Goal: Task Accomplishment & Management: Manage account settings

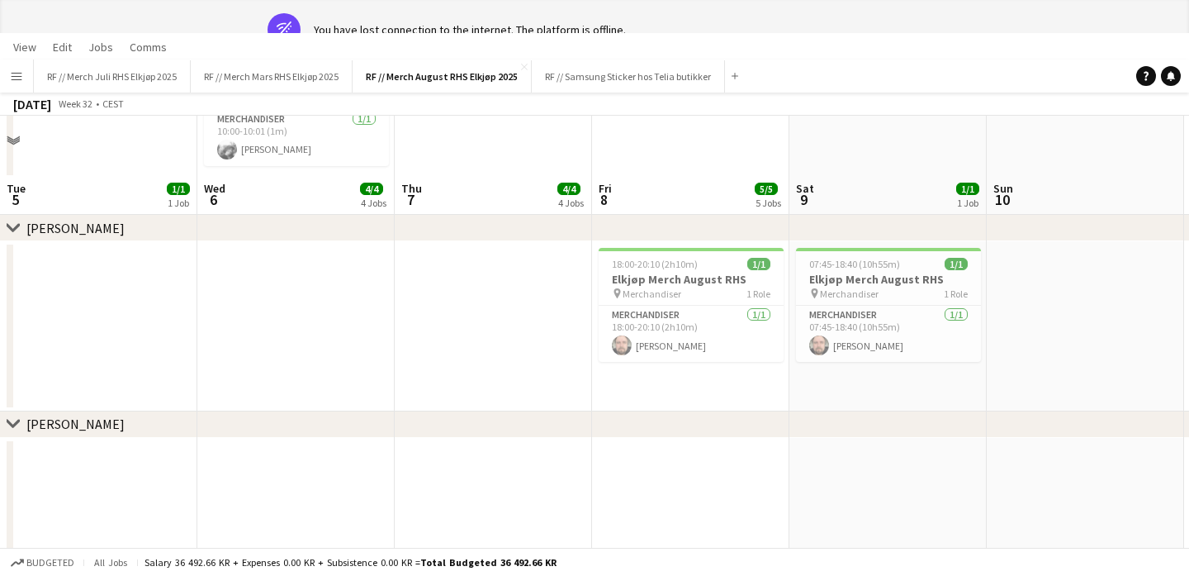
scroll to position [0, 775]
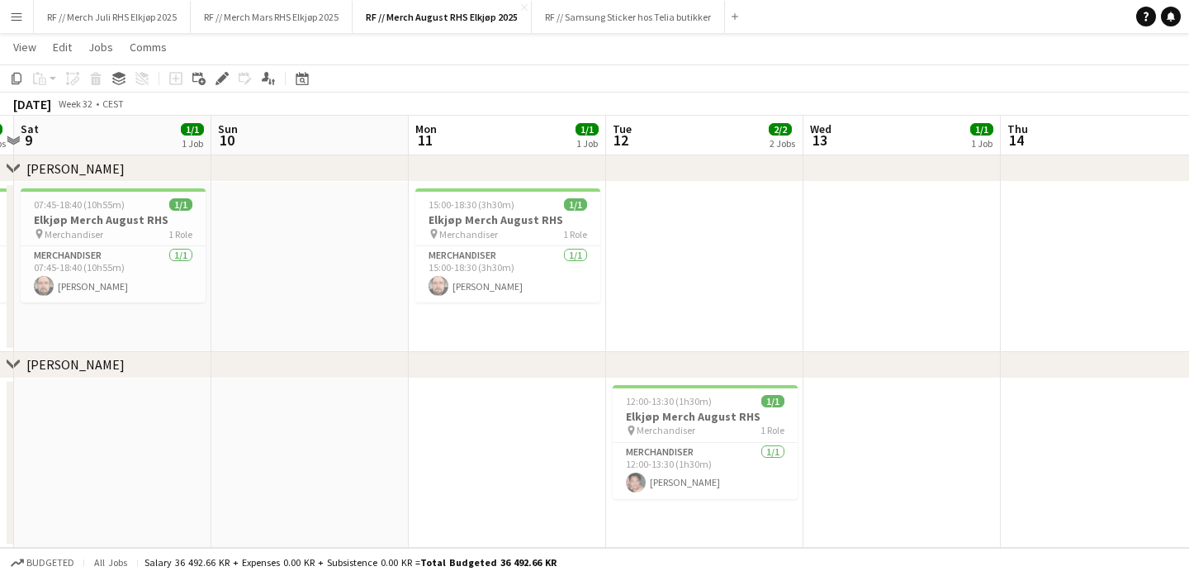
click at [23, 15] on button "Menu" at bounding box center [16, 16] width 33 height 33
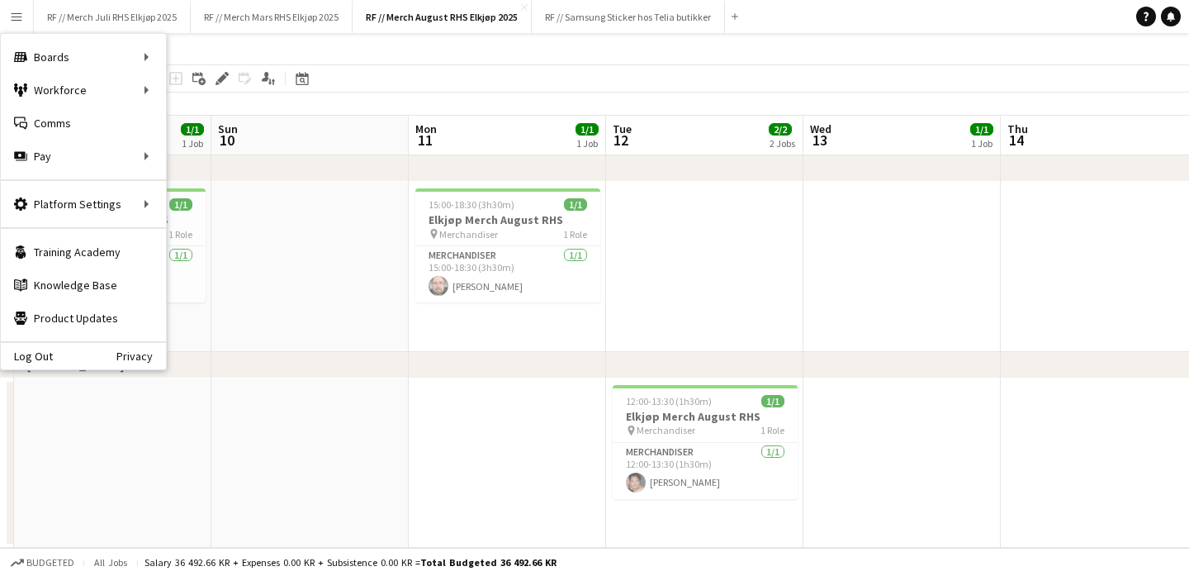
click at [340, 408] on app-date-cell at bounding box center [309, 463] width 197 height 170
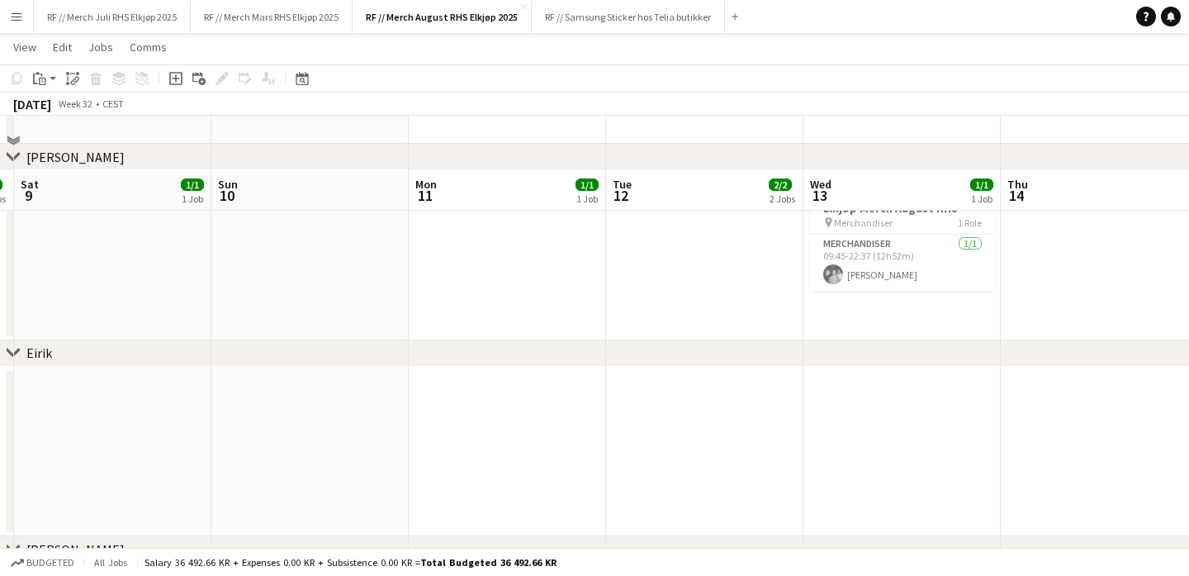
scroll to position [1572, 0]
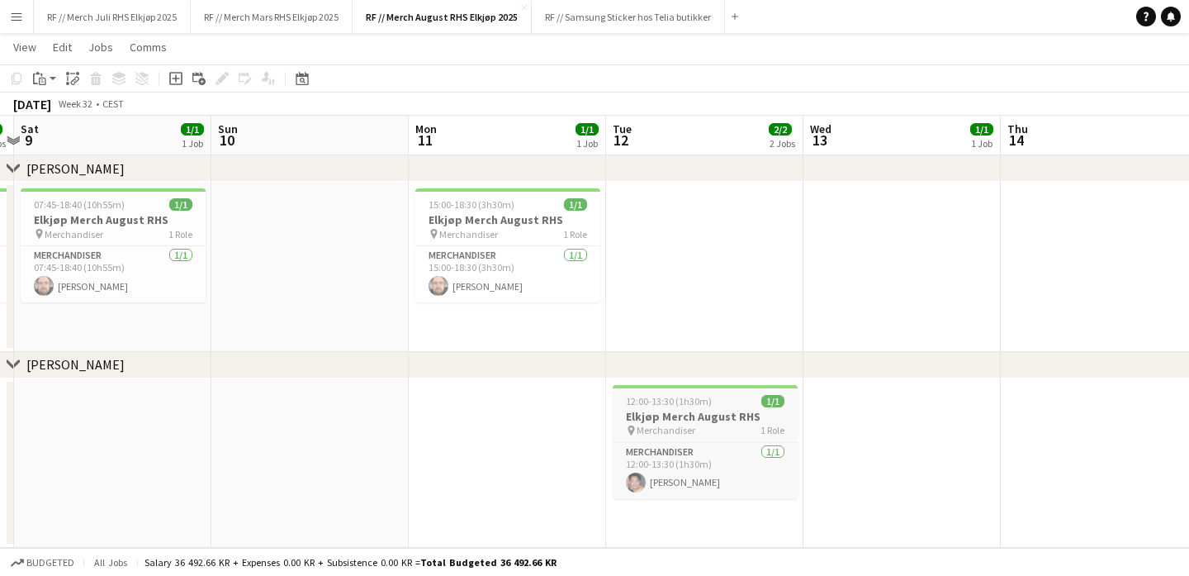
click at [702, 407] on app-job-card "12:00-13:30 (1h30m) 1/1 Elkjøp Merch August RHS pin Merchandiser 1 Role Merchan…" at bounding box center [705, 442] width 185 height 114
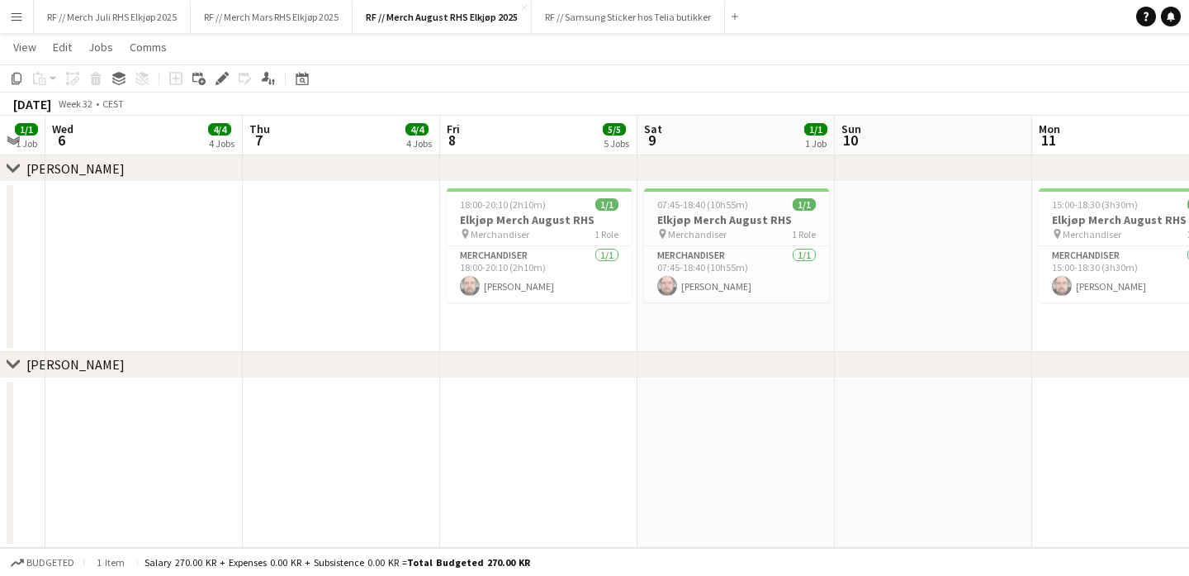
scroll to position [0, 372]
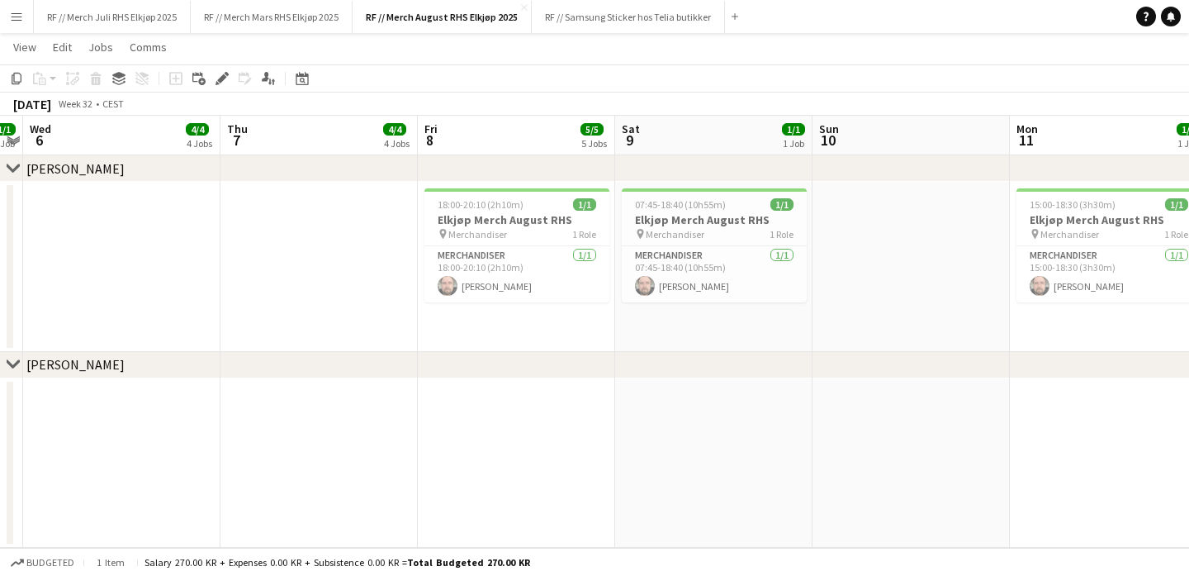
click at [490, 480] on app-date-cell at bounding box center [516, 463] width 197 height 170
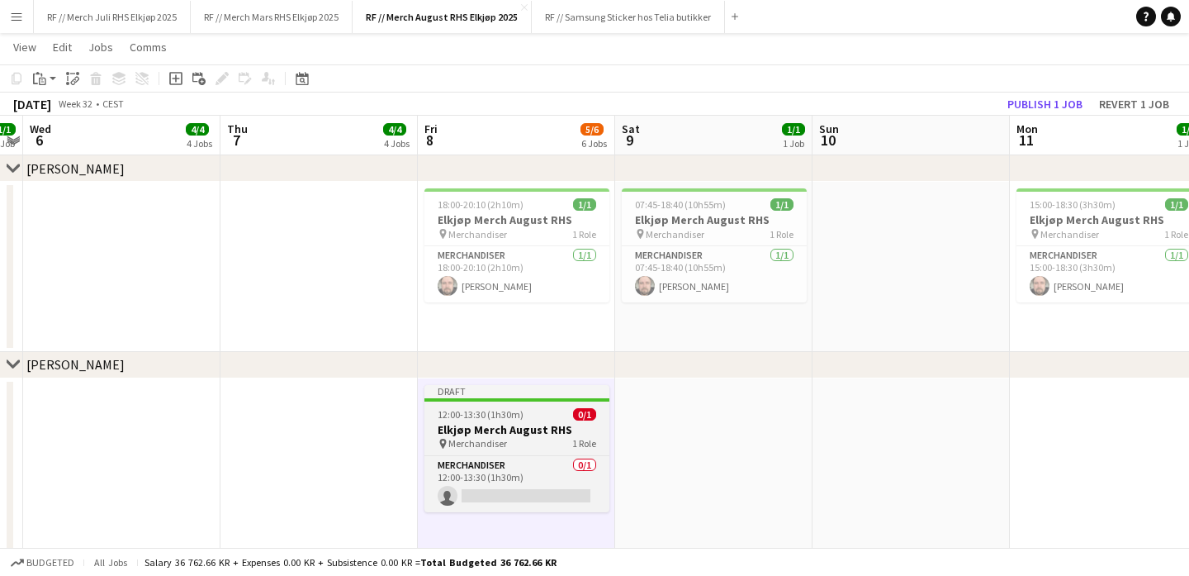
click at [508, 440] on div "pin Merchandiser 1 Role" at bounding box center [516, 443] width 185 height 13
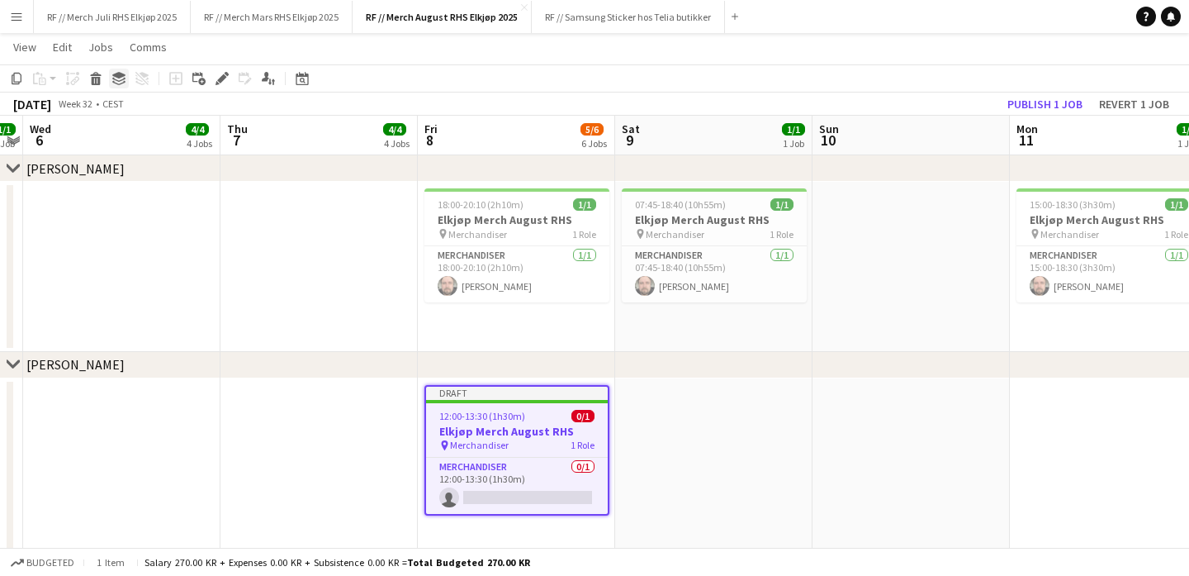
click at [115, 74] on icon at bounding box center [118, 75] width 13 height 7
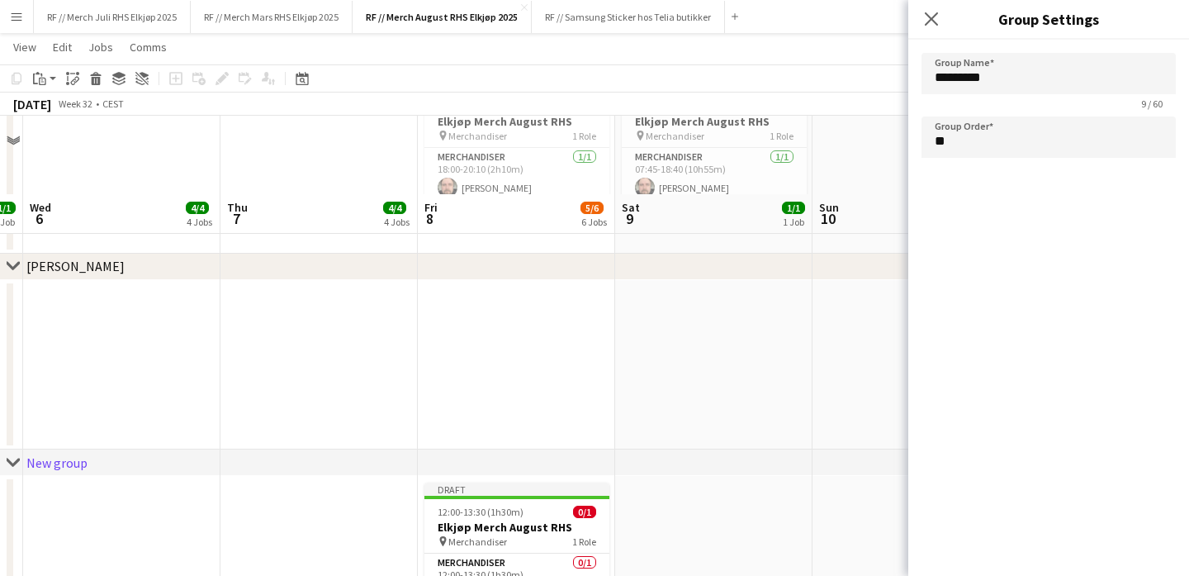
scroll to position [1781, 0]
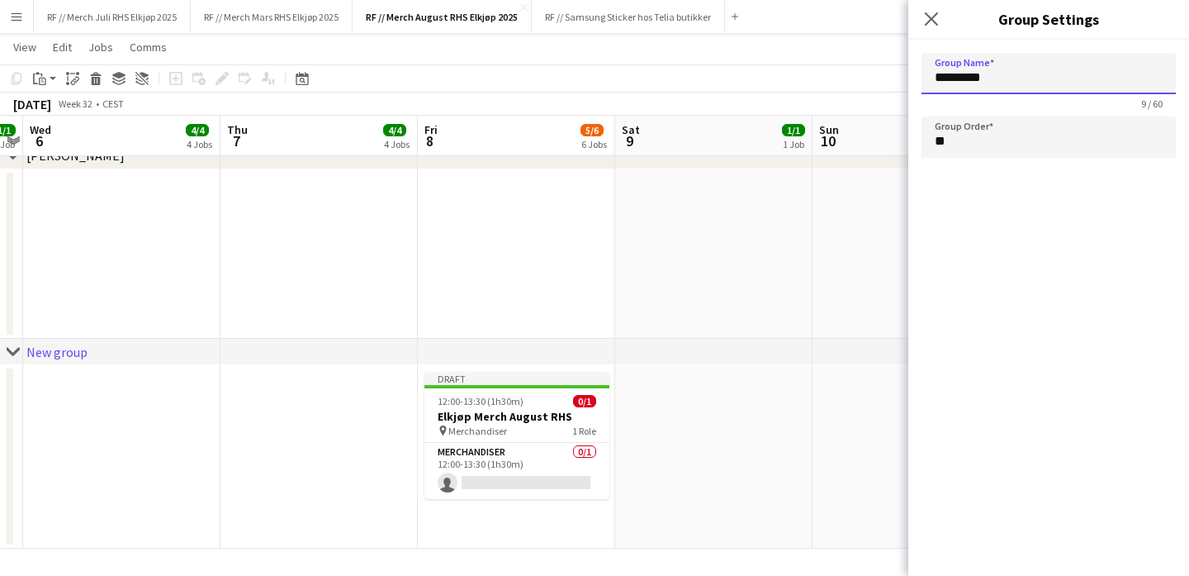
click at [1036, 79] on input "*********" at bounding box center [1049, 73] width 254 height 41
click at [628, 443] on app-date-cell at bounding box center [713, 456] width 197 height 183
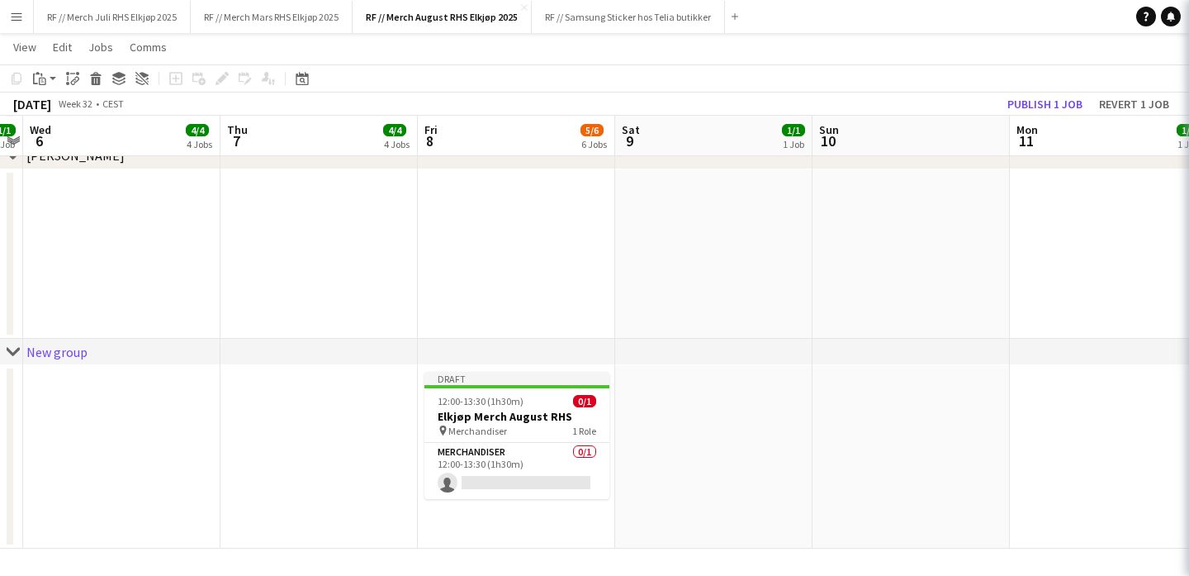
type input "*********"
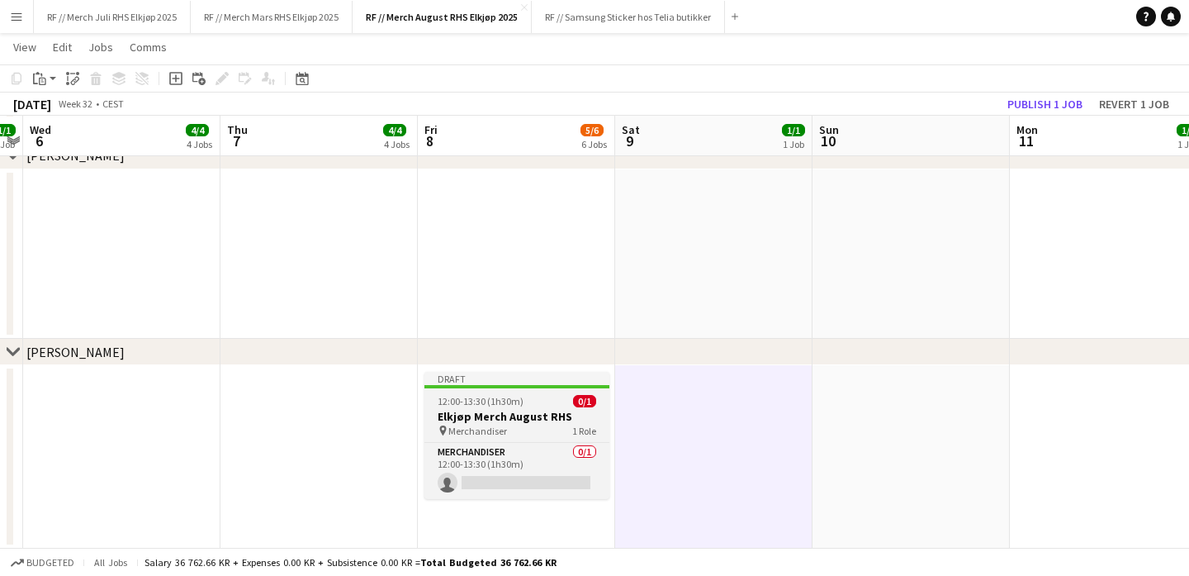
click at [494, 410] on h3 "Elkjøp Merch August RHS" at bounding box center [516, 416] width 185 height 15
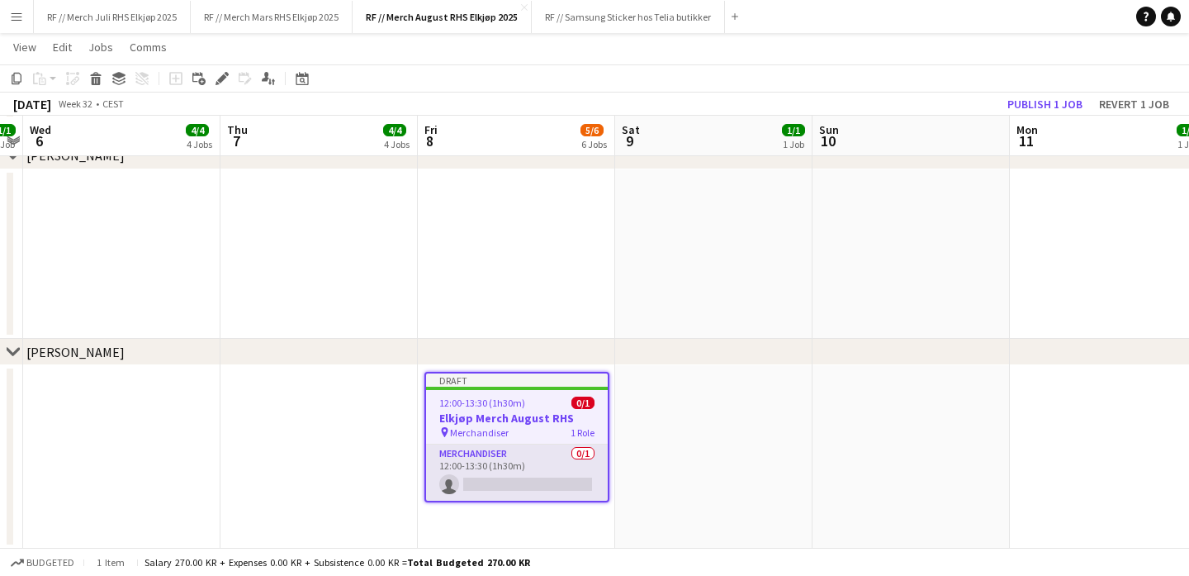
click at [466, 480] on app-card-role "Merchandiser 0/1 12:00-13:30 (1h30m) single-neutral-actions" at bounding box center [517, 472] width 182 height 56
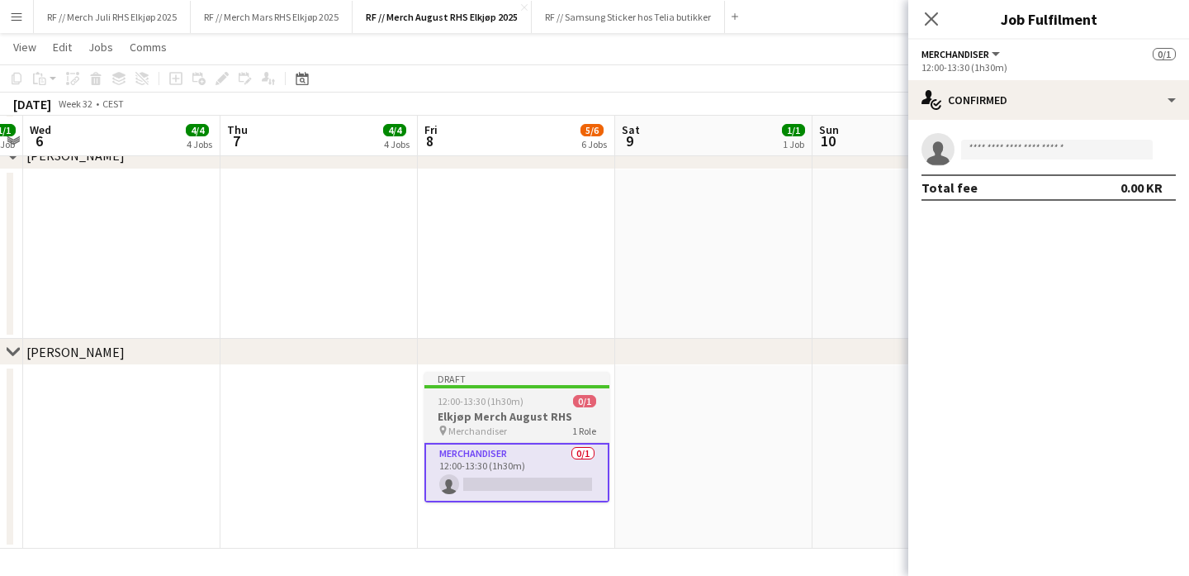
click at [512, 406] on span "12:00-13:30 (1h30m)" at bounding box center [481, 401] width 86 height 12
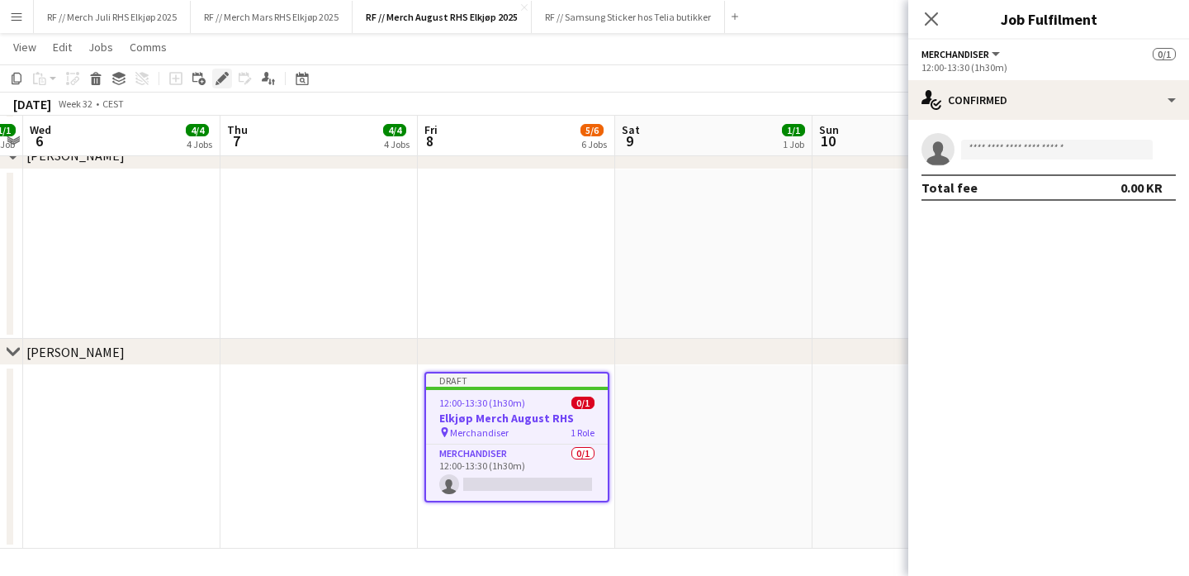
click at [214, 82] on div "Edit" at bounding box center [222, 79] width 20 height 20
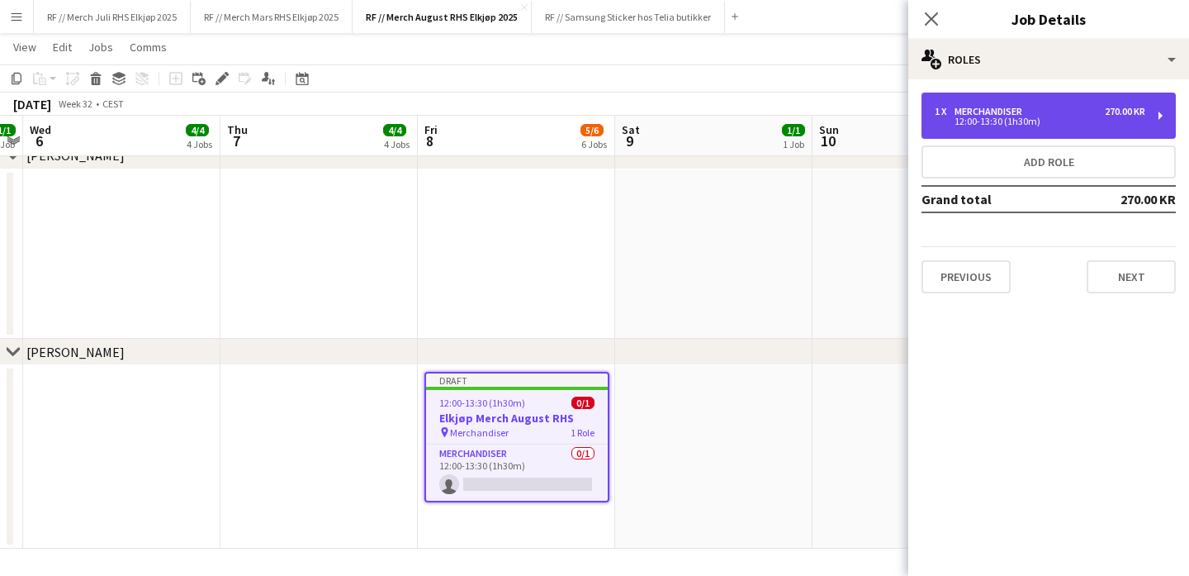
click at [1085, 130] on div "1 x Merchandiser 270.00 KR 12:00-13:30 (1h30m)" at bounding box center [1049, 115] width 254 height 46
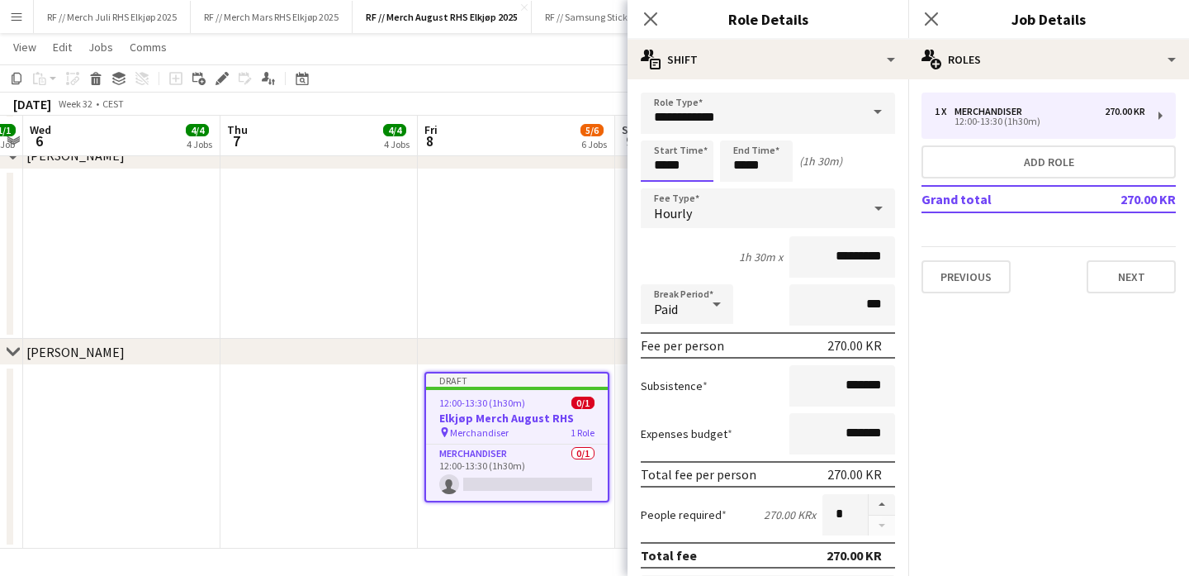
click at [677, 164] on input "*****" at bounding box center [677, 160] width 73 height 41
type input "*****"
click at [575, 249] on app-date-cell at bounding box center [516, 254] width 197 height 170
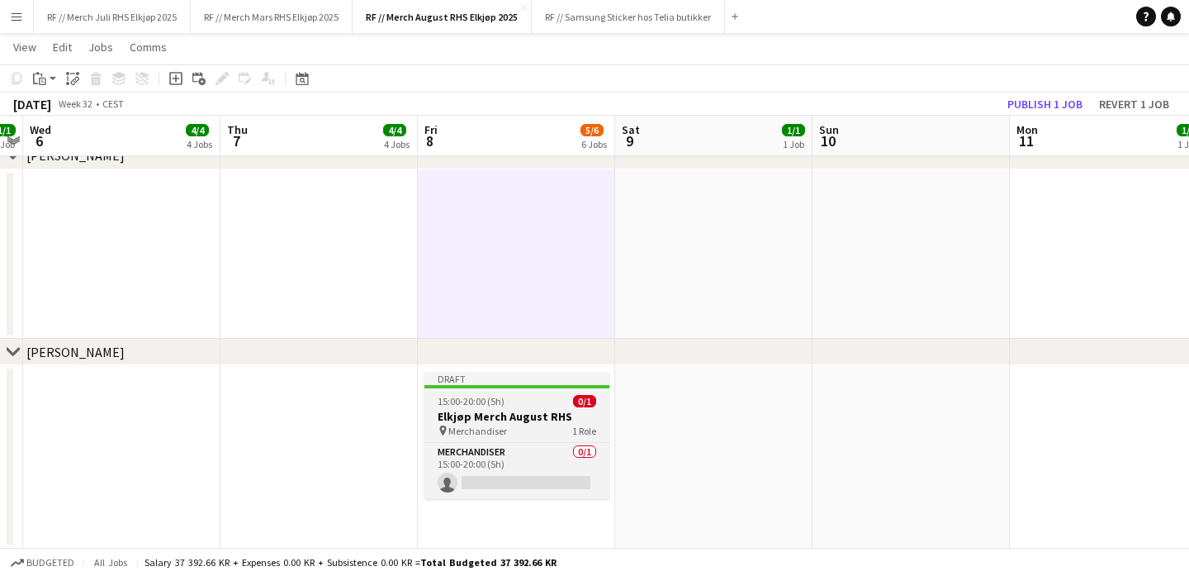
click at [543, 426] on div "pin Merchandiser 1 Role" at bounding box center [516, 430] width 185 height 13
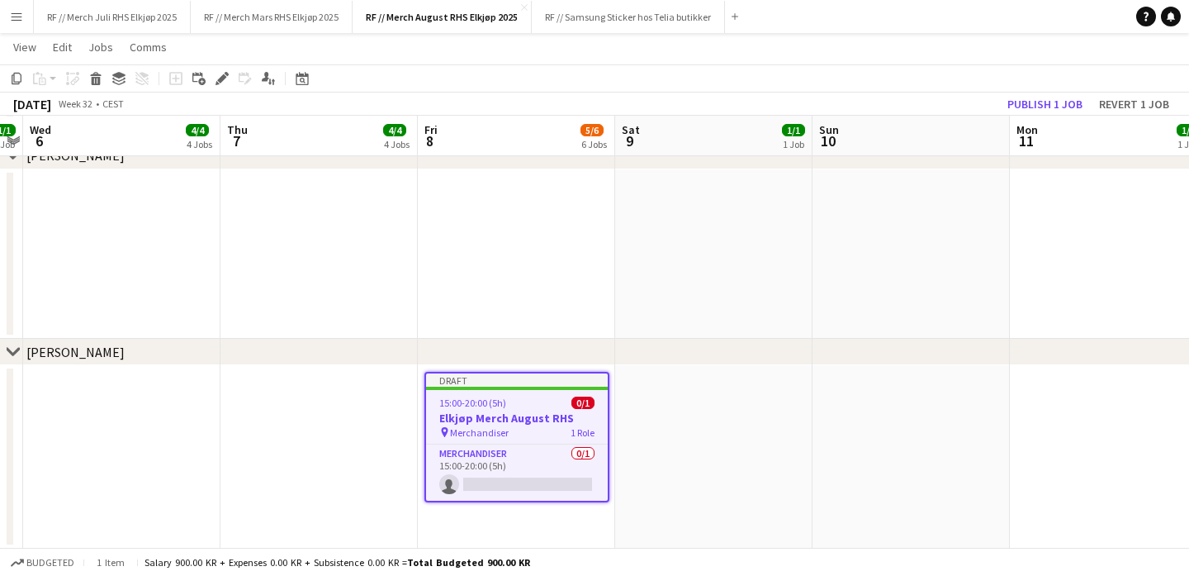
click at [716, 397] on app-date-cell at bounding box center [713, 456] width 197 height 183
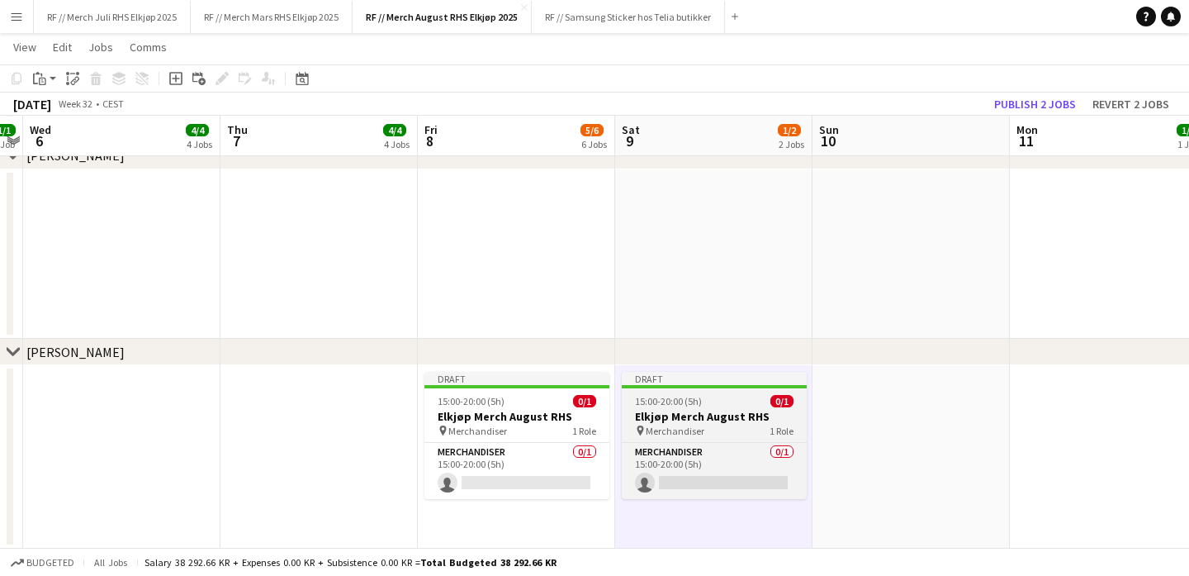
click at [722, 401] on div "15:00-20:00 (5h) 0/1" at bounding box center [714, 401] width 185 height 12
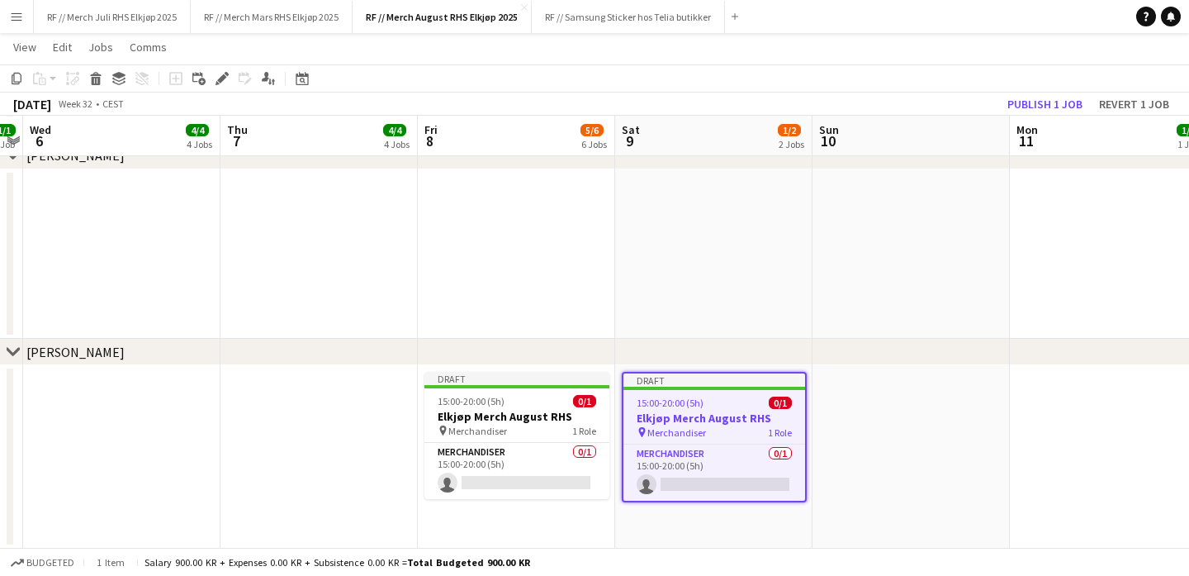
click at [235, 76] on div "Add job Add linked Job Edit Edit linked Job Applicants" at bounding box center [215, 79] width 126 height 20
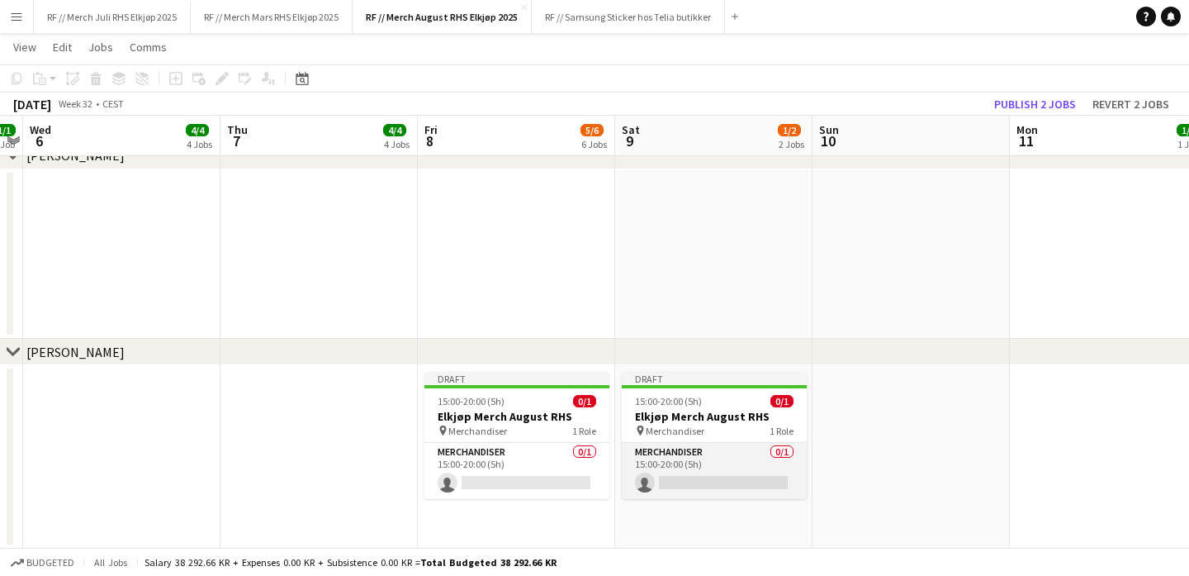
click at [764, 453] on app-card-role "Merchandiser 0/1 15:00-20:00 (5h) single-neutral-actions" at bounding box center [714, 471] width 185 height 56
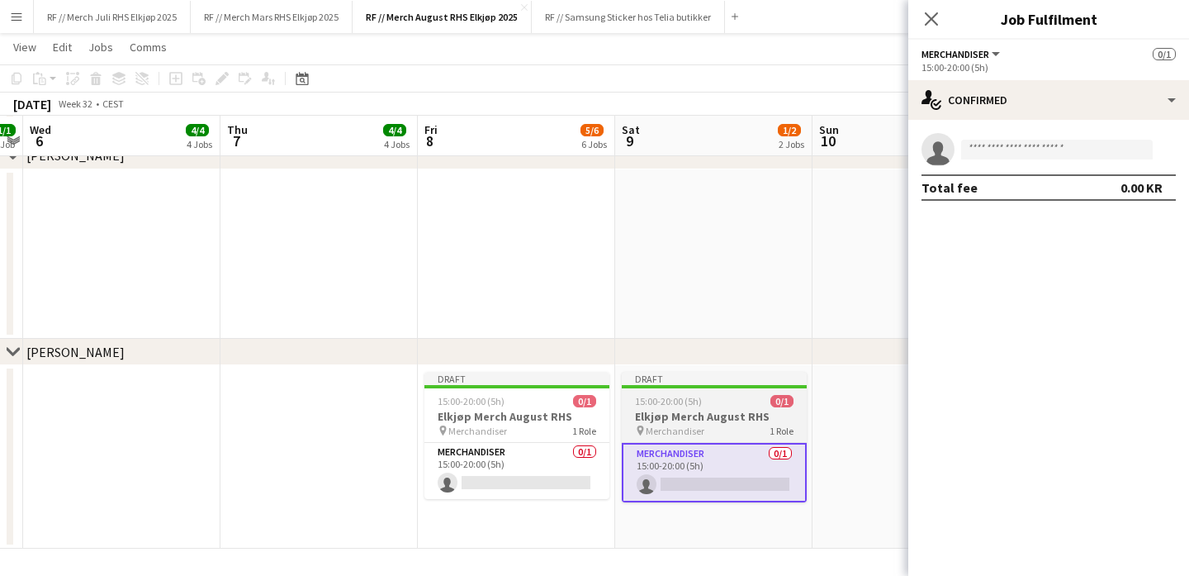
click at [691, 400] on span "15:00-20:00 (5h)" at bounding box center [668, 401] width 67 height 12
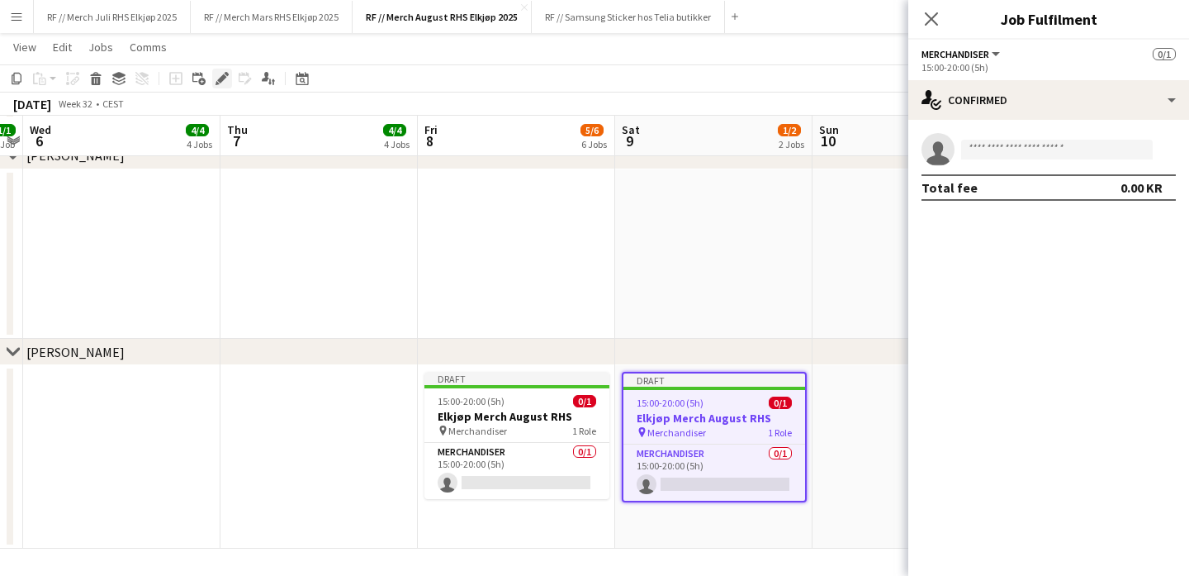
click at [228, 74] on icon at bounding box center [227, 74] width 4 height 4
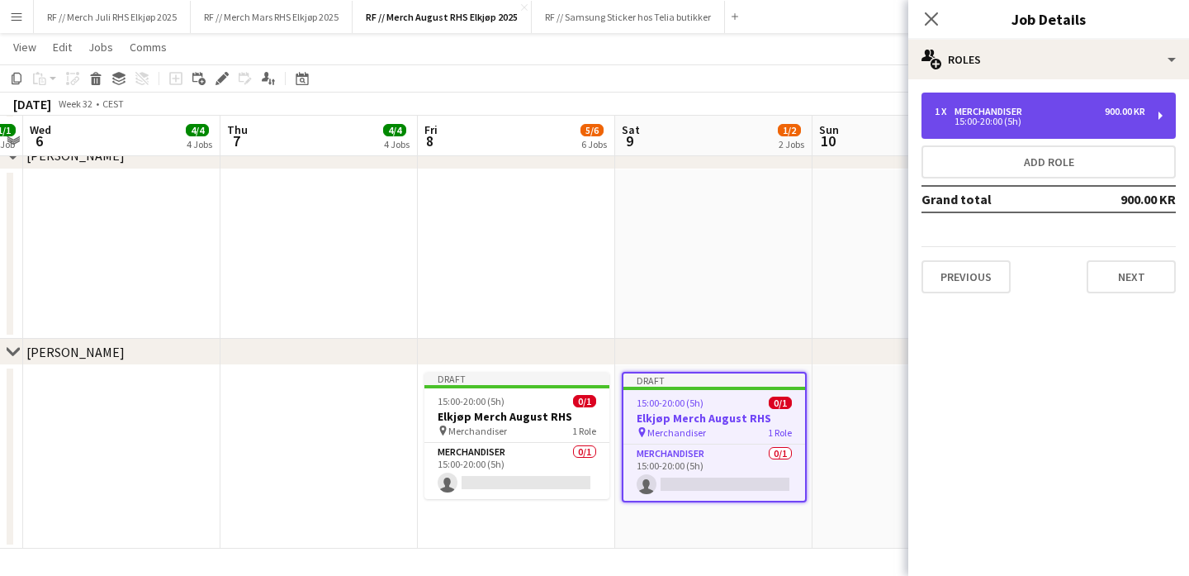
click at [1022, 116] on div "Merchandiser" at bounding box center [992, 112] width 74 height 12
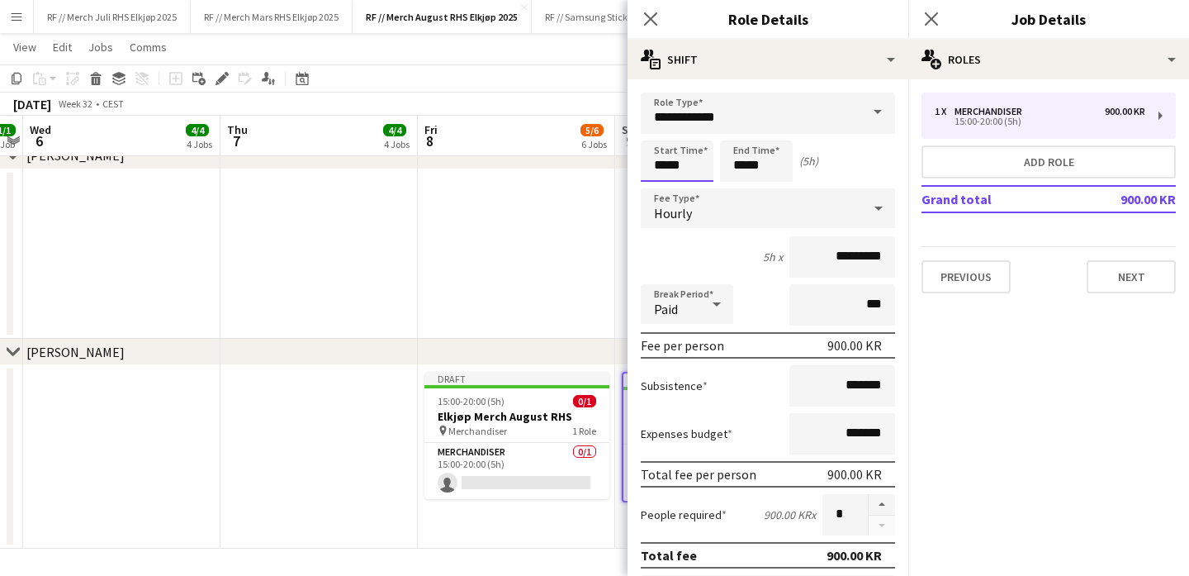
click at [665, 164] on input "*****" at bounding box center [677, 160] width 73 height 41
type input "*****"
click at [532, 309] on app-date-cell at bounding box center [516, 254] width 197 height 170
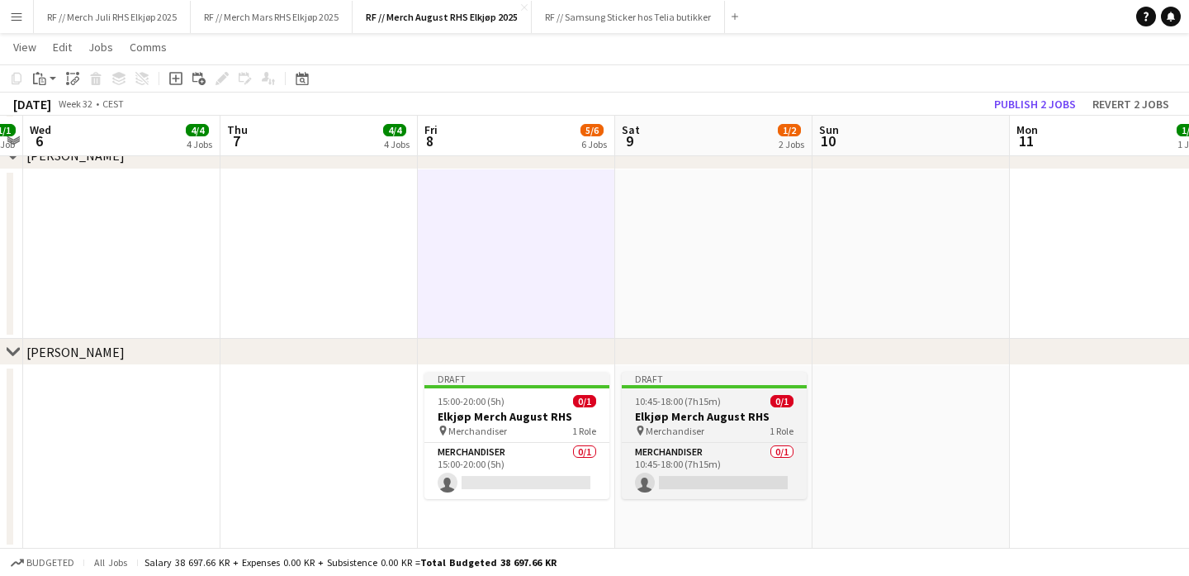
click at [738, 412] on h3 "Elkjøp Merch August RHS" at bounding box center [714, 416] width 185 height 15
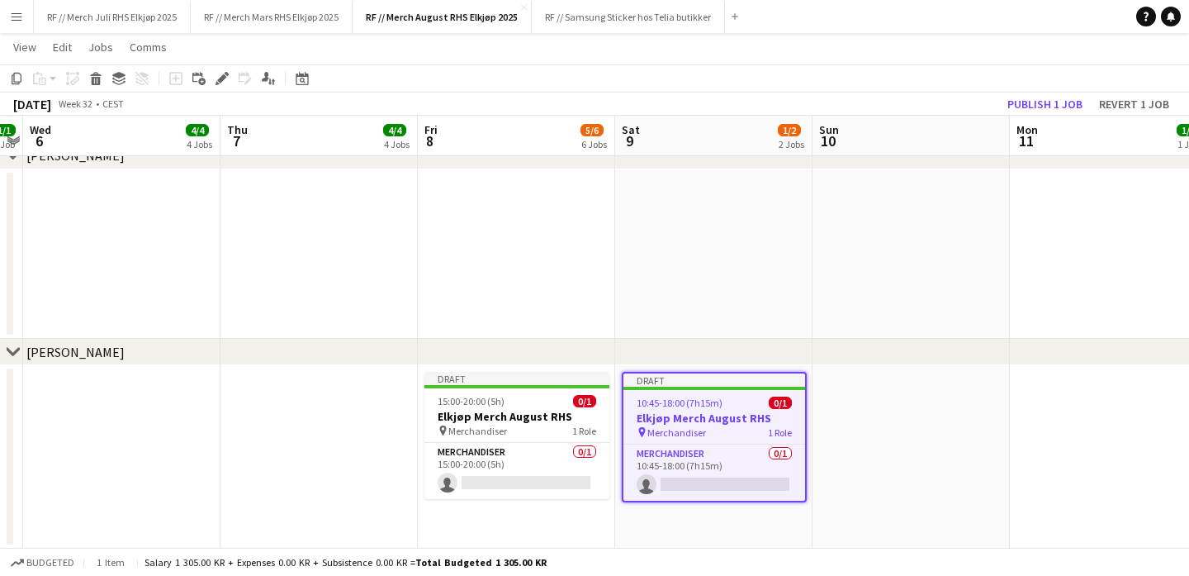
click at [1052, 408] on app-date-cell at bounding box center [1108, 456] width 197 height 183
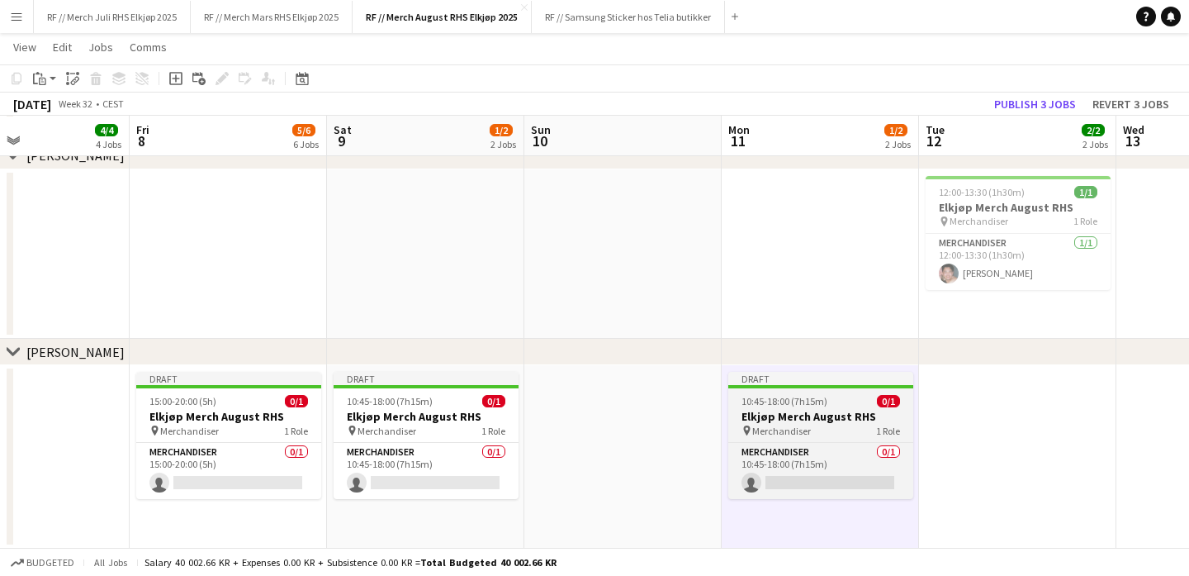
scroll to position [0, 672]
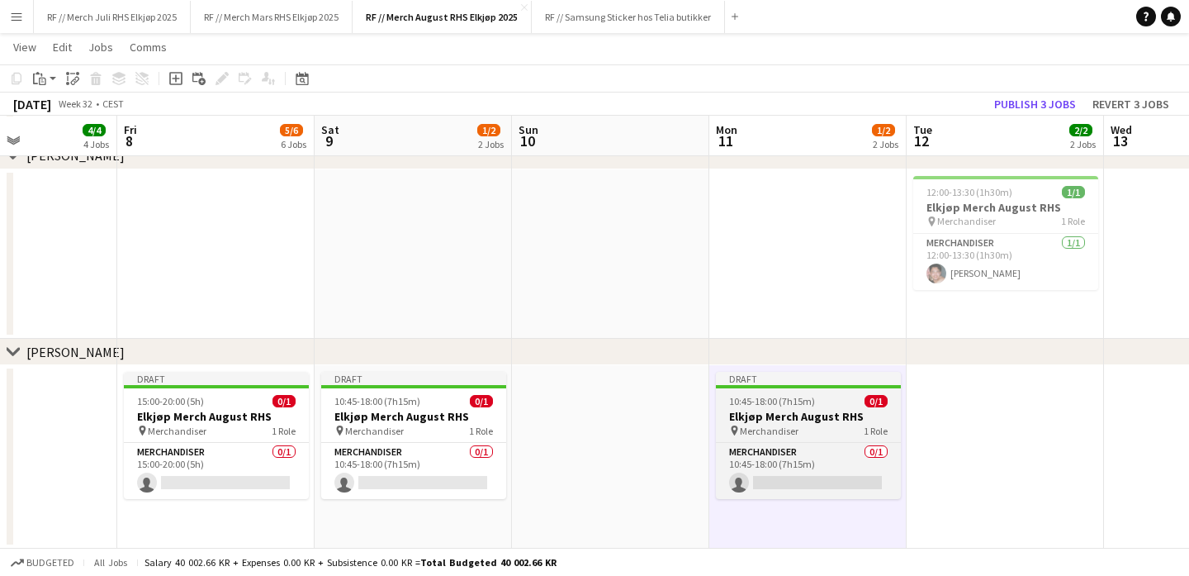
click at [747, 420] on h3 "Elkjøp Merch August RHS" at bounding box center [808, 416] width 185 height 15
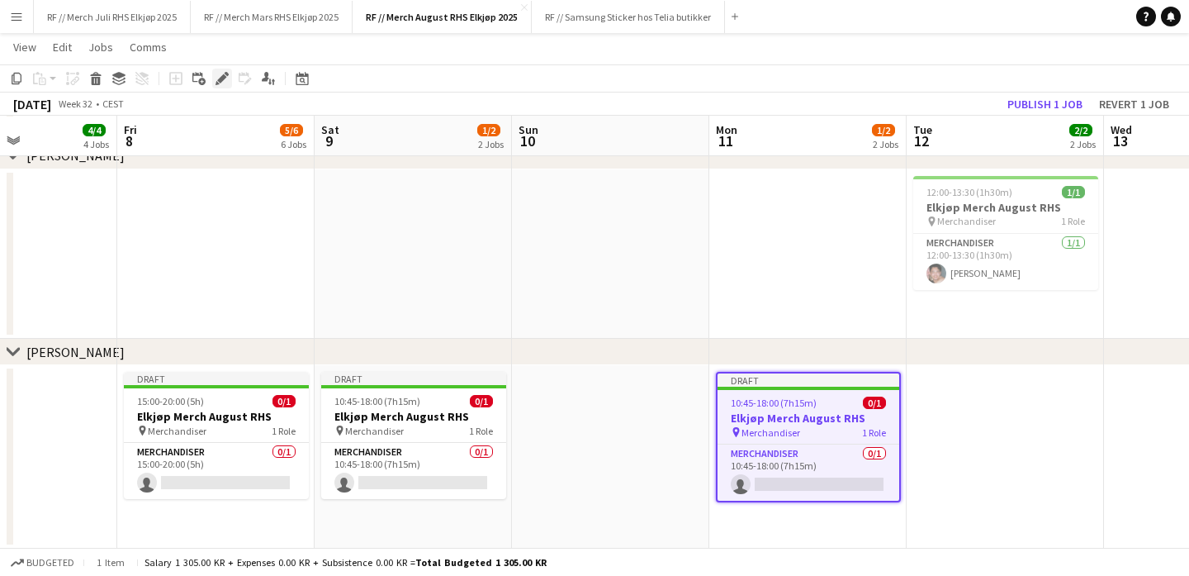
click at [215, 71] on div "Edit" at bounding box center [222, 79] width 20 height 20
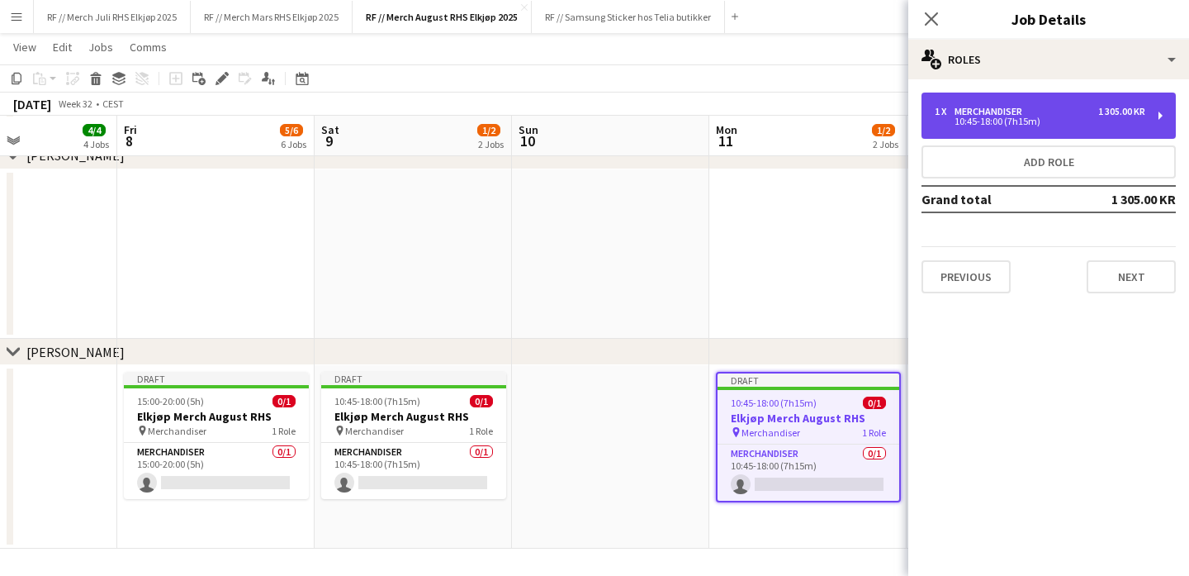
click at [1026, 117] on div "10:45-18:00 (7h15m)" at bounding box center [1040, 121] width 211 height 8
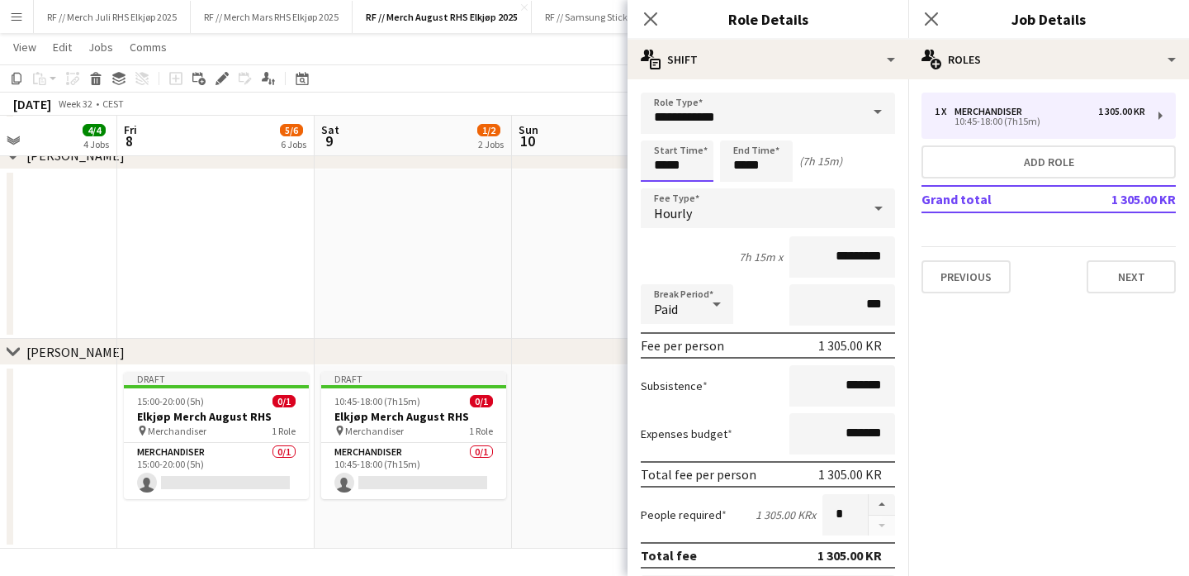
click at [671, 164] on input "*****" at bounding box center [677, 160] width 73 height 41
type input "*****"
click at [515, 296] on app-date-cell at bounding box center [610, 254] width 197 height 170
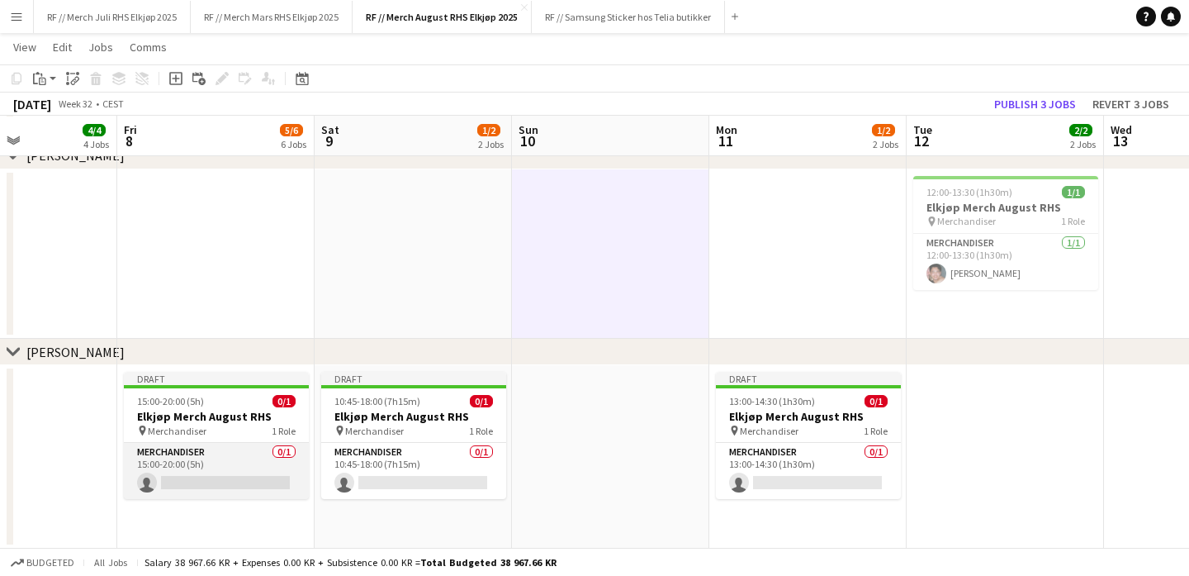
click at [235, 457] on app-card-role "Merchandiser 0/1 15:00-20:00 (5h) single-neutral-actions" at bounding box center [216, 471] width 185 height 56
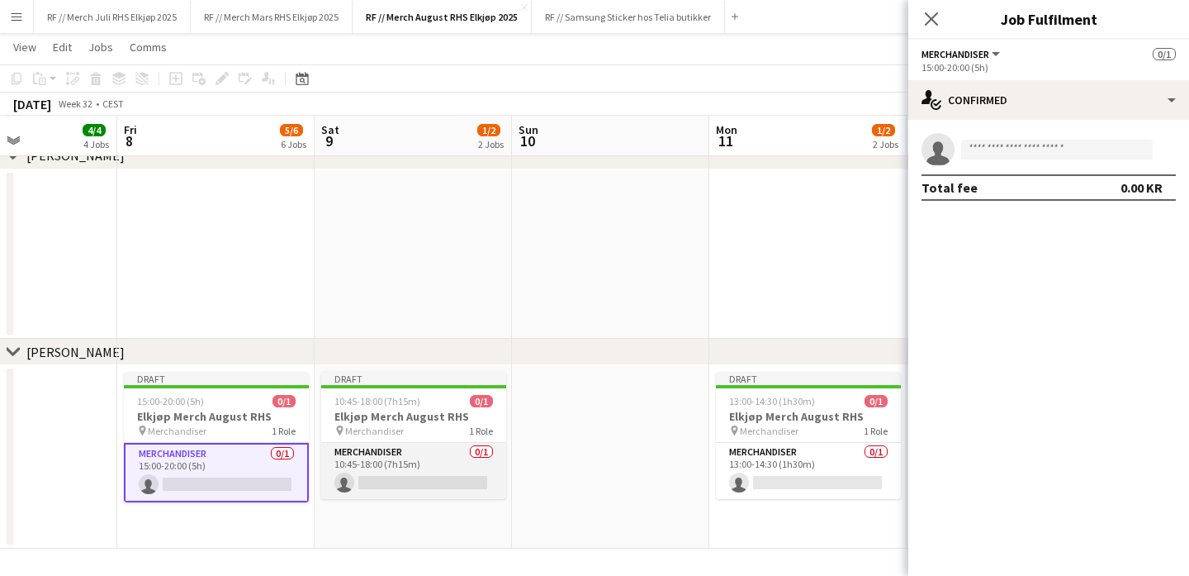
click at [478, 469] on app-card-role "Merchandiser 0/1 10:45-18:00 (7h15m) single-neutral-actions" at bounding box center [413, 471] width 185 height 56
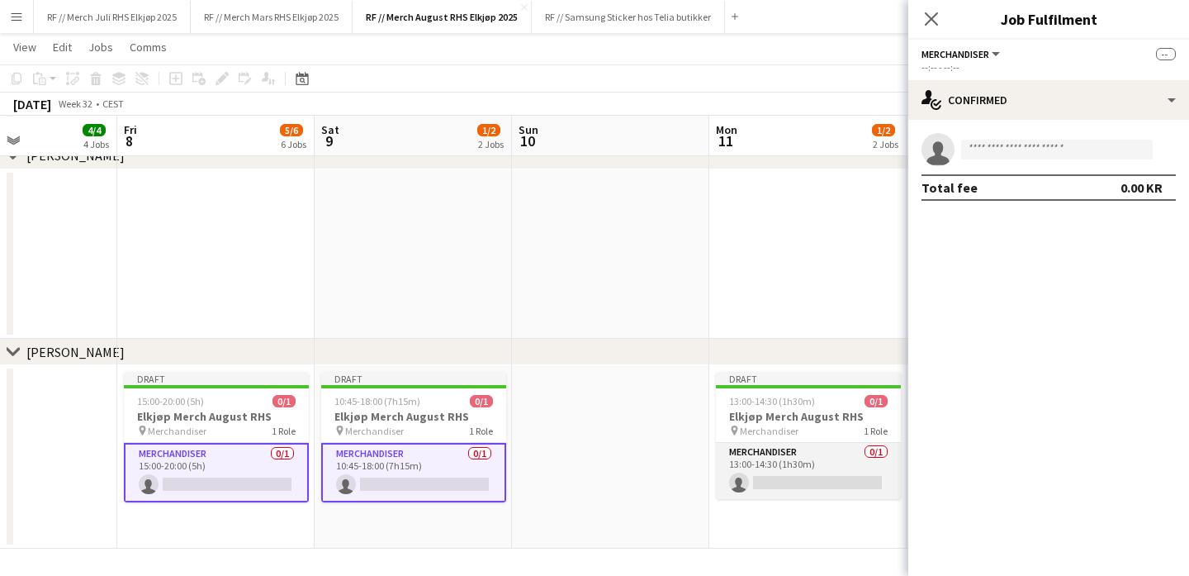
click at [804, 476] on app-card-role "Merchandiser 0/1 13:00-14:30 (1h30m) single-neutral-actions" at bounding box center [808, 471] width 185 height 56
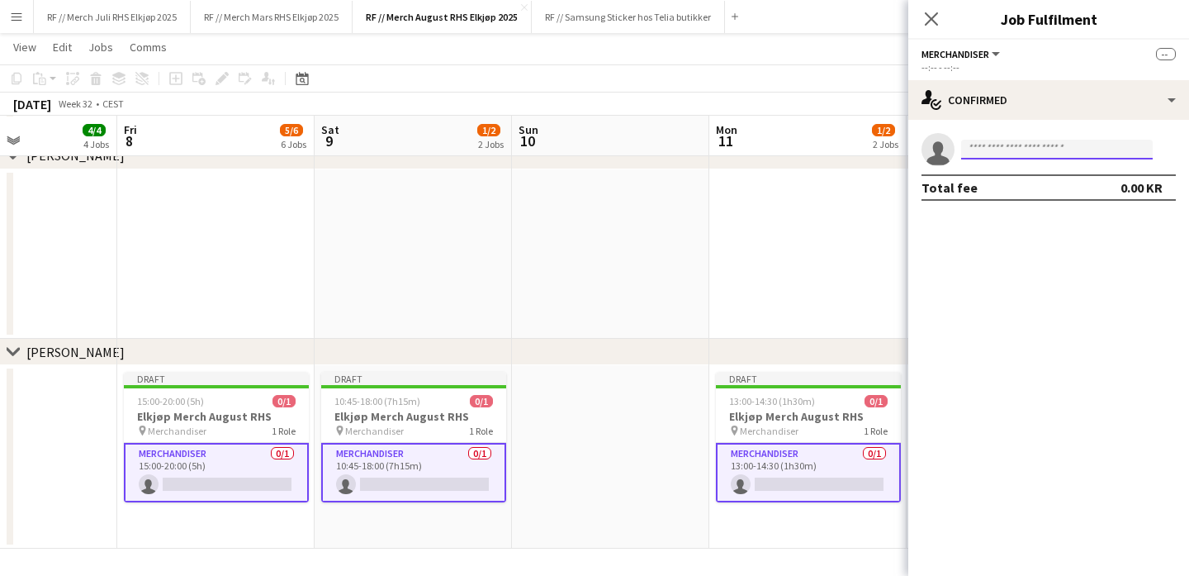
click at [1017, 145] on input at bounding box center [1057, 150] width 192 height 20
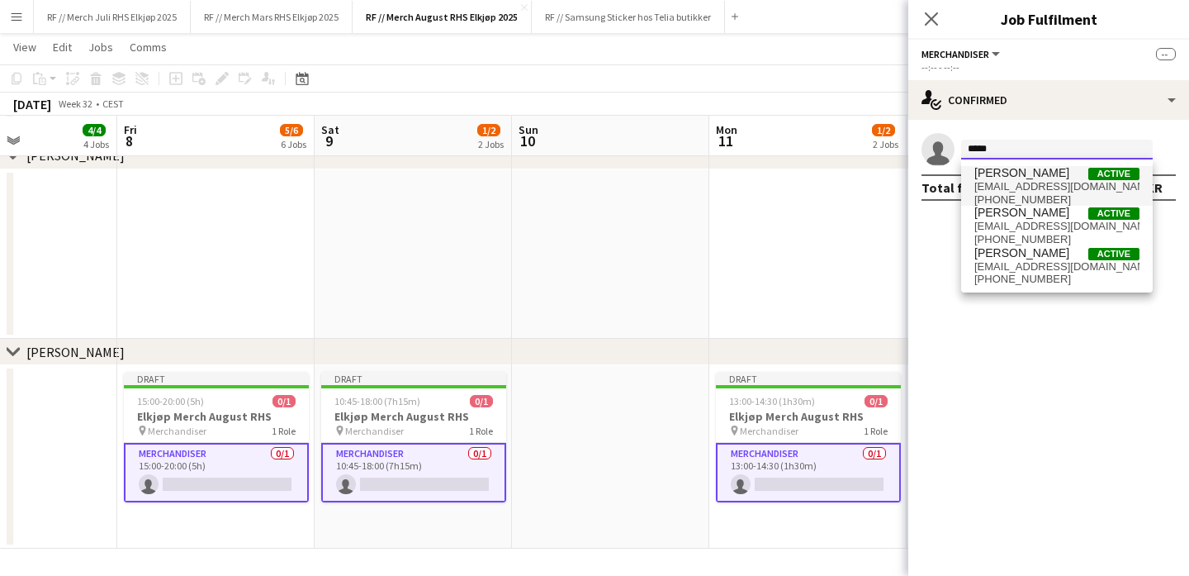
type input "*****"
click at [1010, 182] on span "[EMAIL_ADDRESS][DOMAIN_NAME]" at bounding box center [1056, 186] width 165 height 13
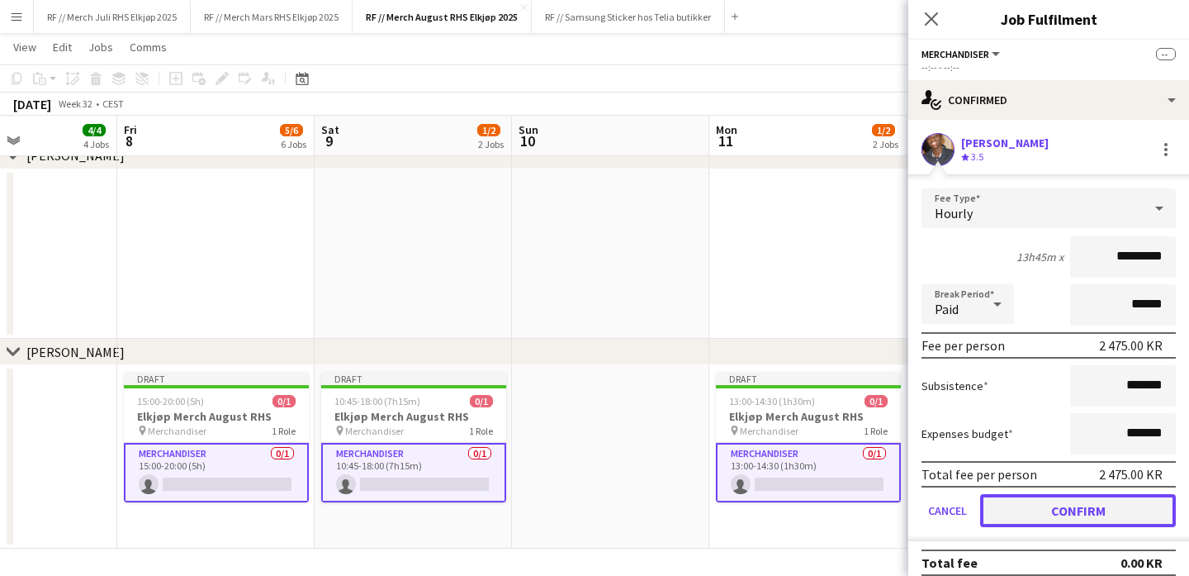
click at [1071, 511] on button "Confirm" at bounding box center [1078, 510] width 196 height 33
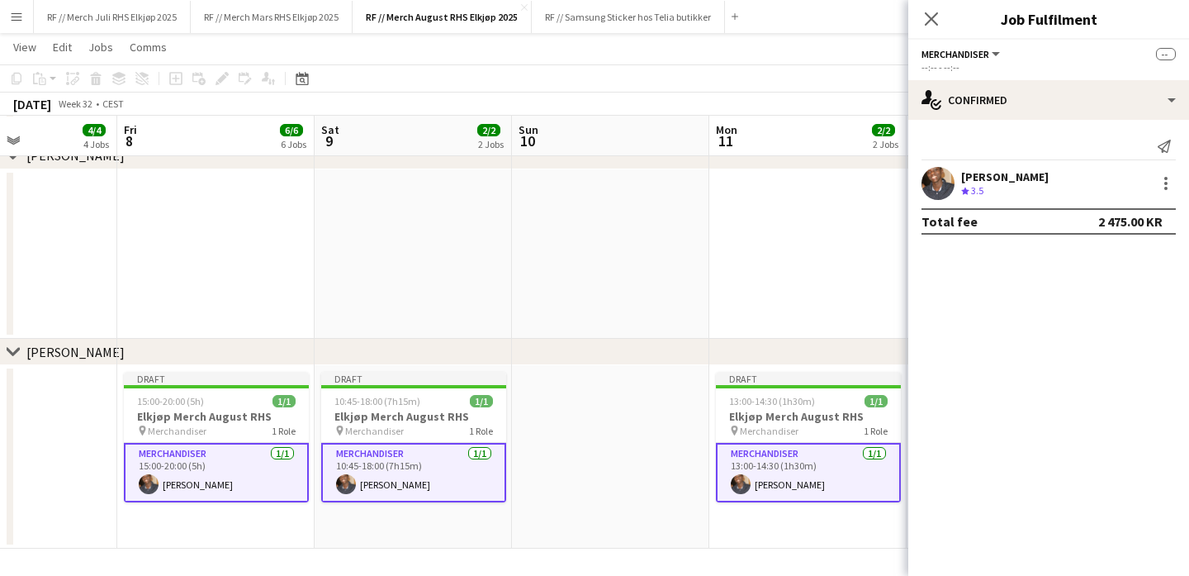
click at [667, 270] on app-date-cell at bounding box center [610, 254] width 197 height 170
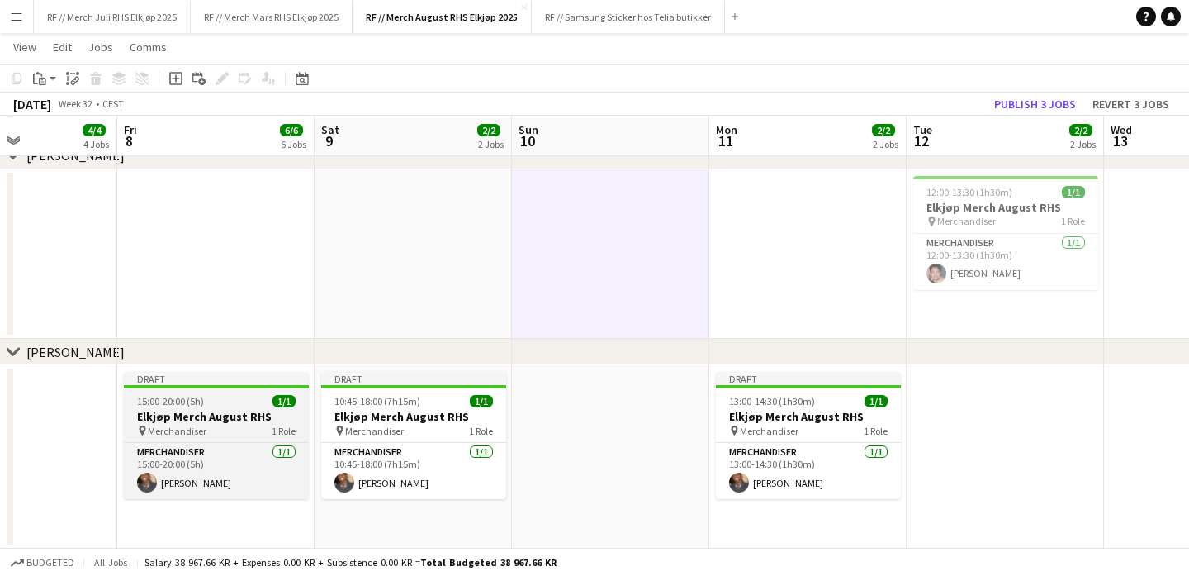
click at [220, 410] on h3 "Elkjøp Merch August RHS" at bounding box center [216, 416] width 185 height 15
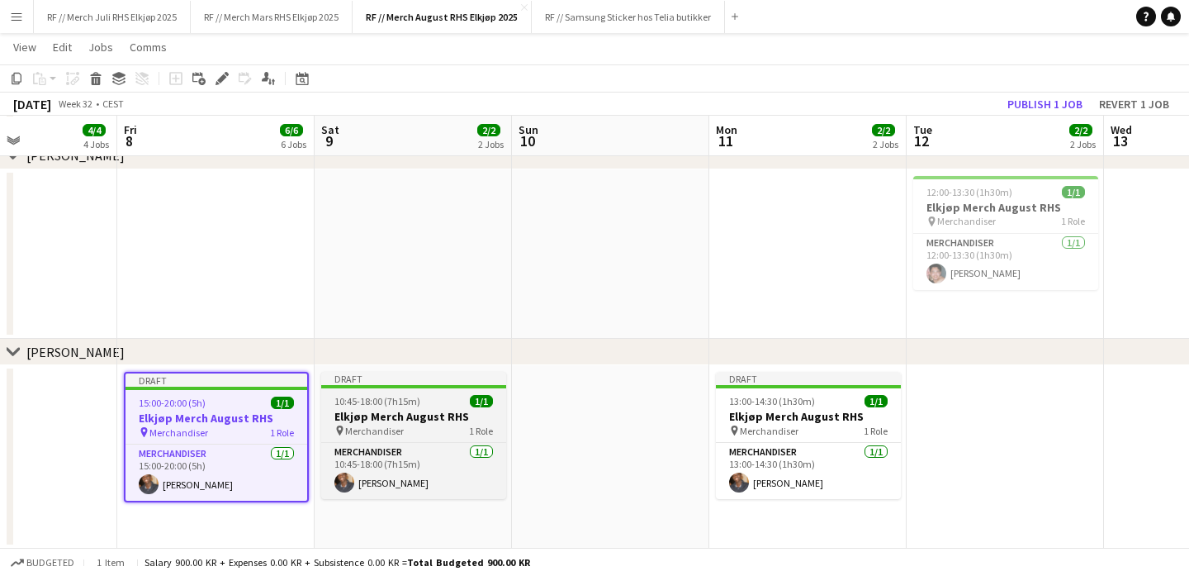
click at [416, 410] on h3 "Elkjøp Merch August RHS" at bounding box center [413, 416] width 185 height 15
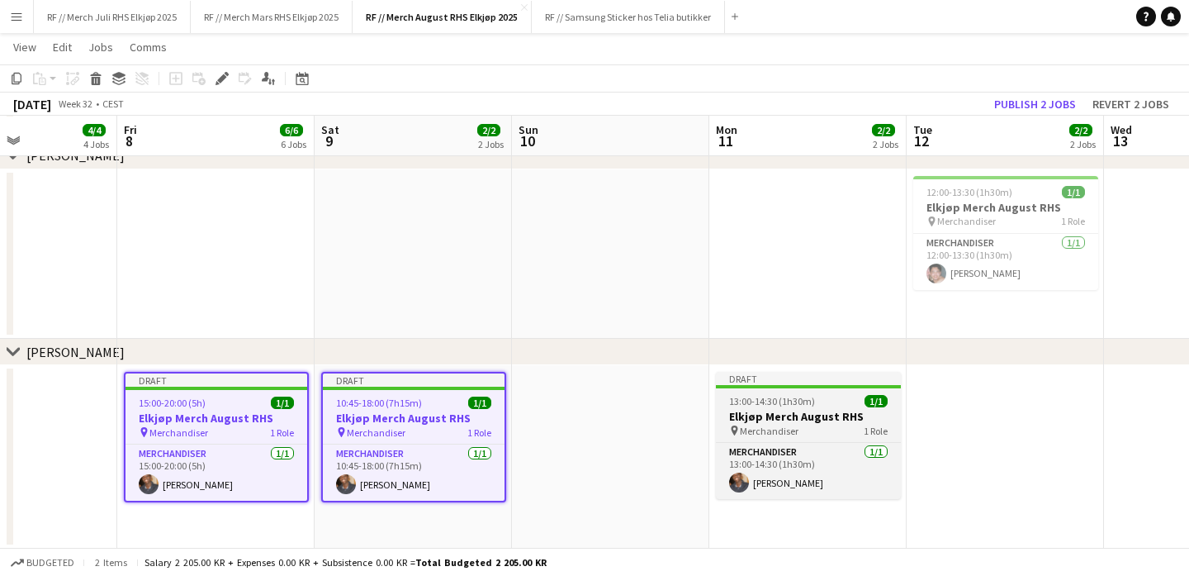
click at [833, 385] on div at bounding box center [808, 386] width 185 height 3
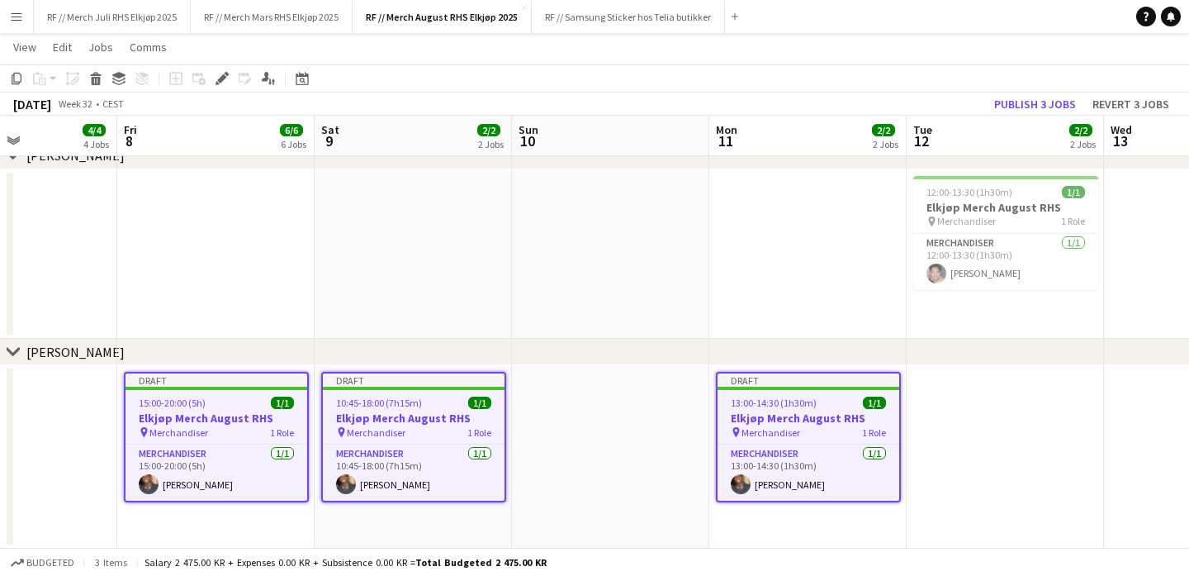
click at [665, 522] on app-date-cell at bounding box center [610, 456] width 197 height 183
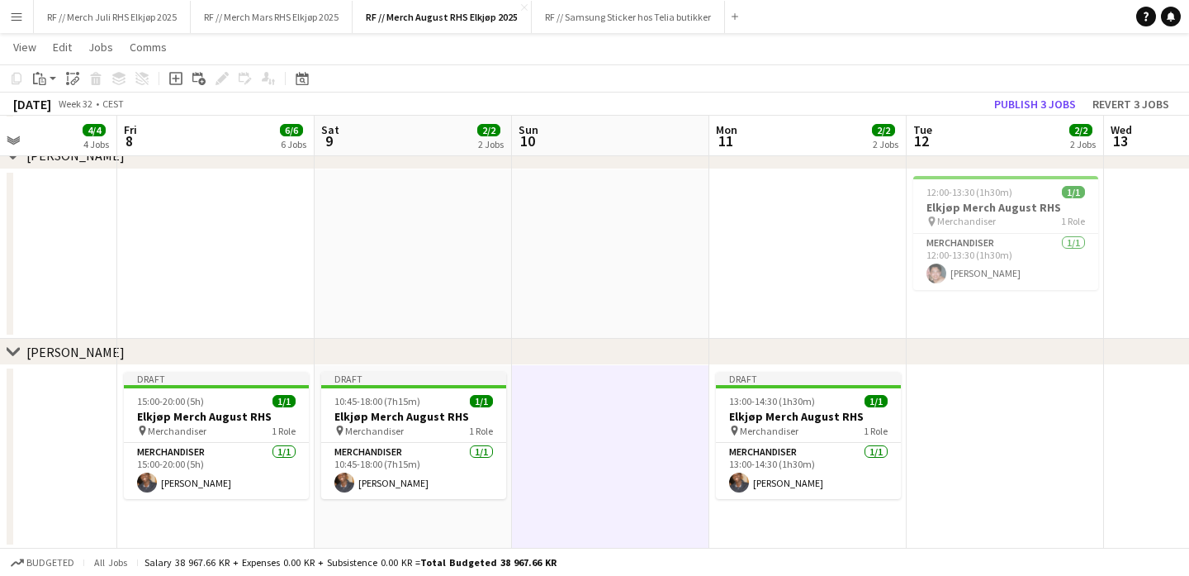
click at [202, 517] on app-date-cell "Draft 15:00-20:00 (5h) 1/1 Elkjøp Merch August RHS pin Merchandiser 1 Role Merc…" at bounding box center [215, 456] width 197 height 183
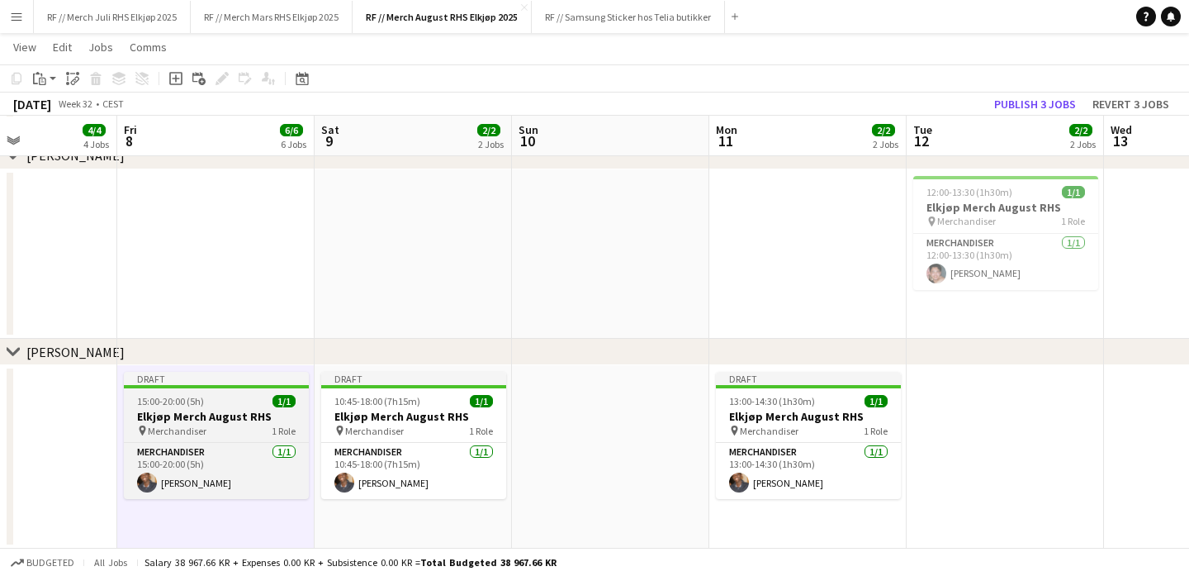
click at [217, 398] on div "15:00-20:00 (5h) 1/1" at bounding box center [216, 401] width 185 height 12
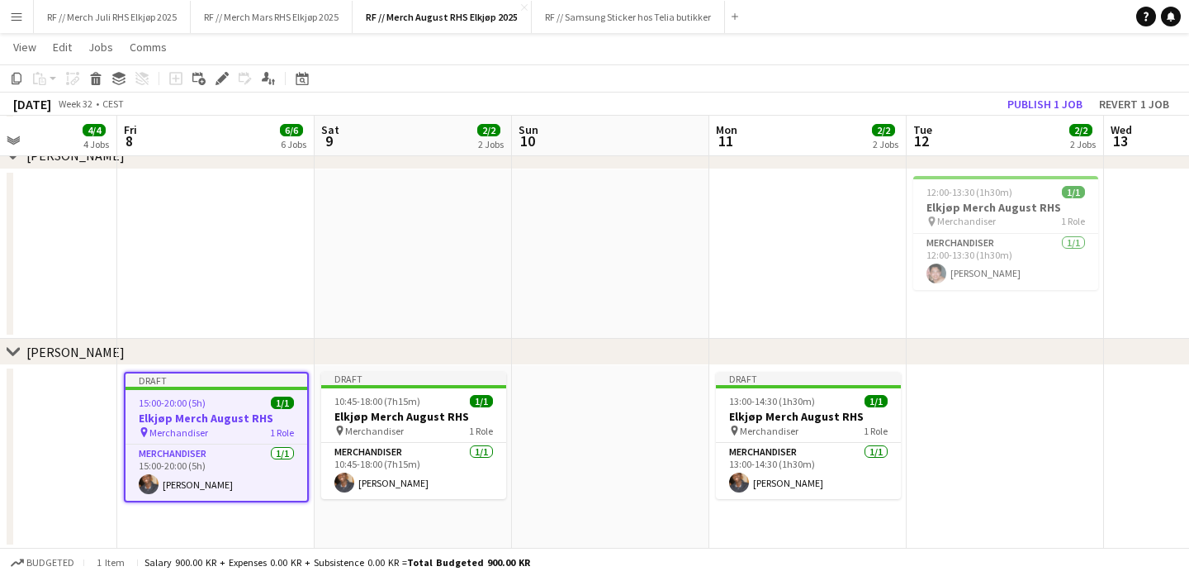
click at [238, 517] on app-date-cell "Draft 15:00-20:00 (5h) 1/1 Elkjøp Merch August RHS pin Merchandiser 1 Role Merc…" at bounding box center [215, 456] width 197 height 183
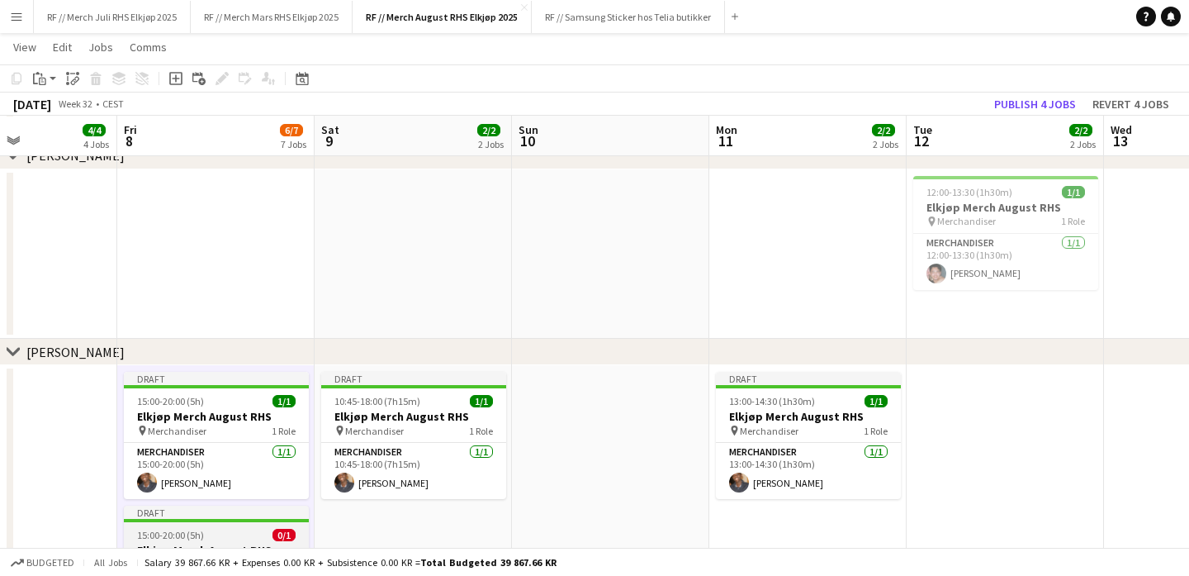
click at [210, 530] on div "15:00-20:00 (5h) 0/1" at bounding box center [216, 535] width 185 height 12
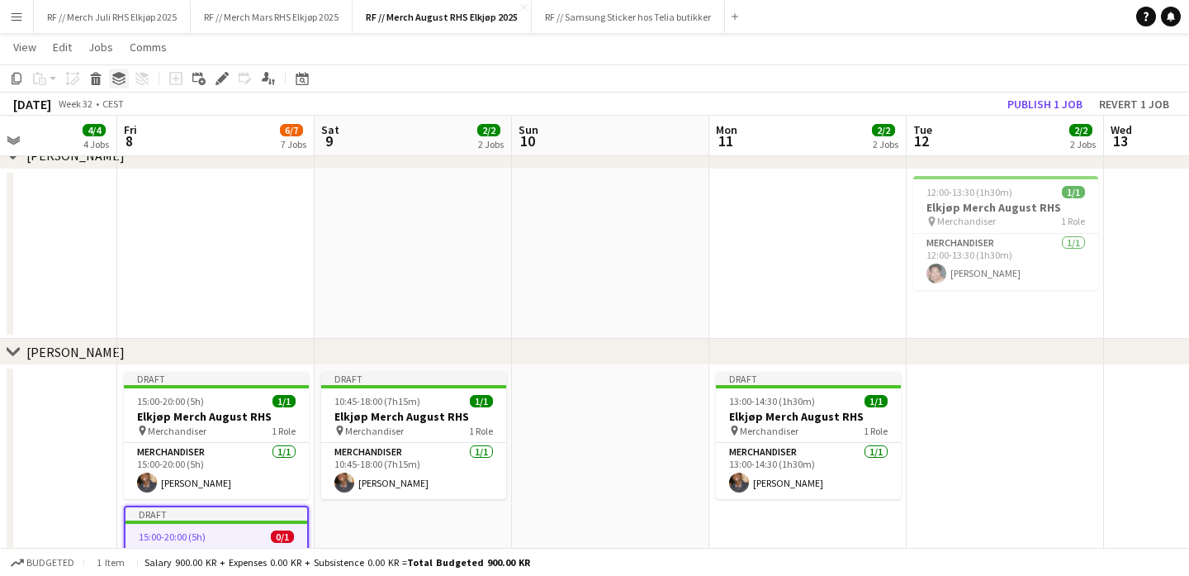
click at [119, 73] on icon at bounding box center [118, 75] width 13 height 7
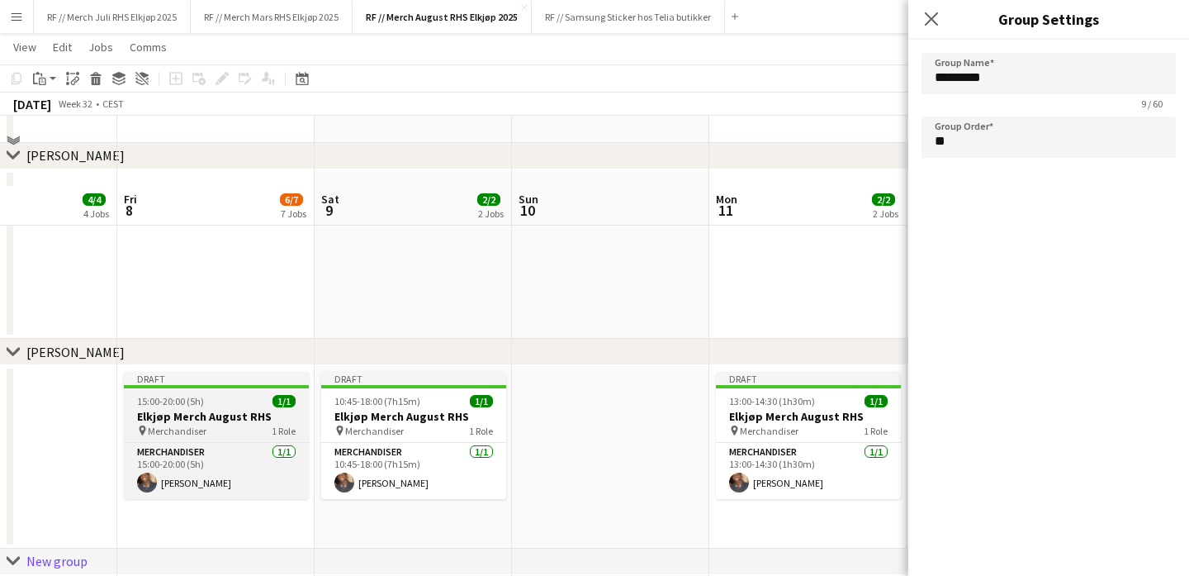
scroll to position [1991, 0]
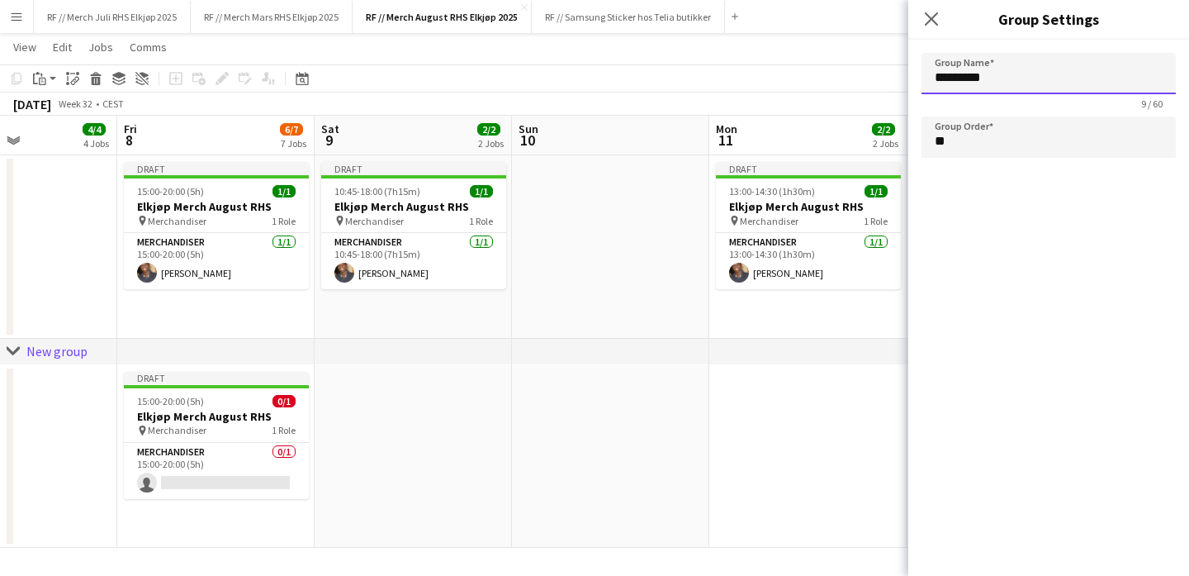
click at [1000, 66] on input "*********" at bounding box center [1049, 73] width 254 height 41
click at [599, 411] on app-date-cell at bounding box center [610, 456] width 197 height 183
type input "*********"
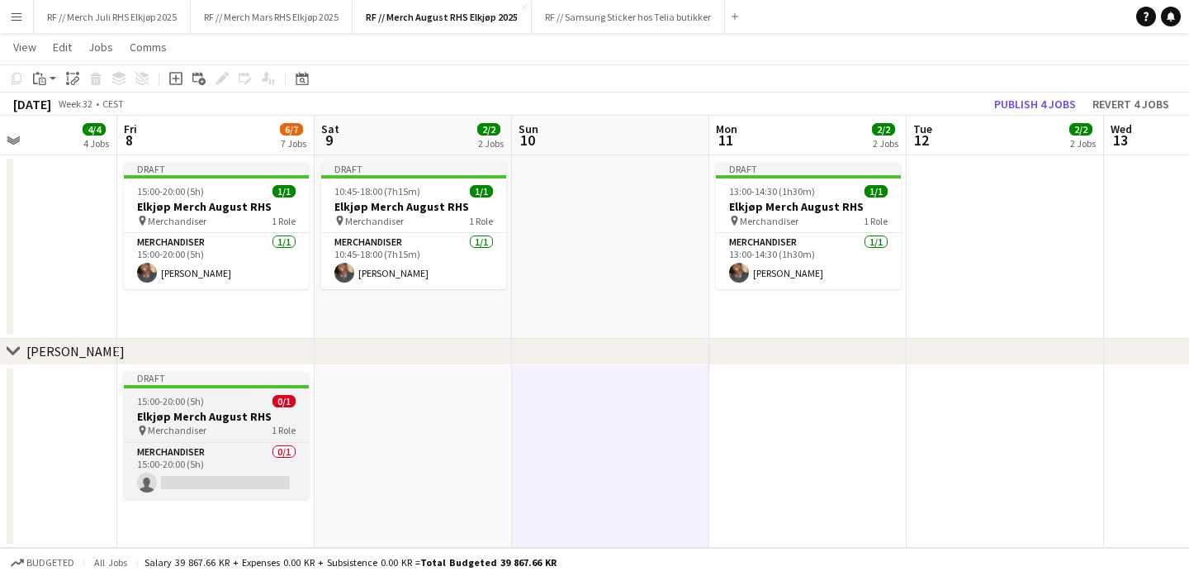
click at [215, 428] on div "pin Merchandiser 1 Role" at bounding box center [216, 430] width 185 height 13
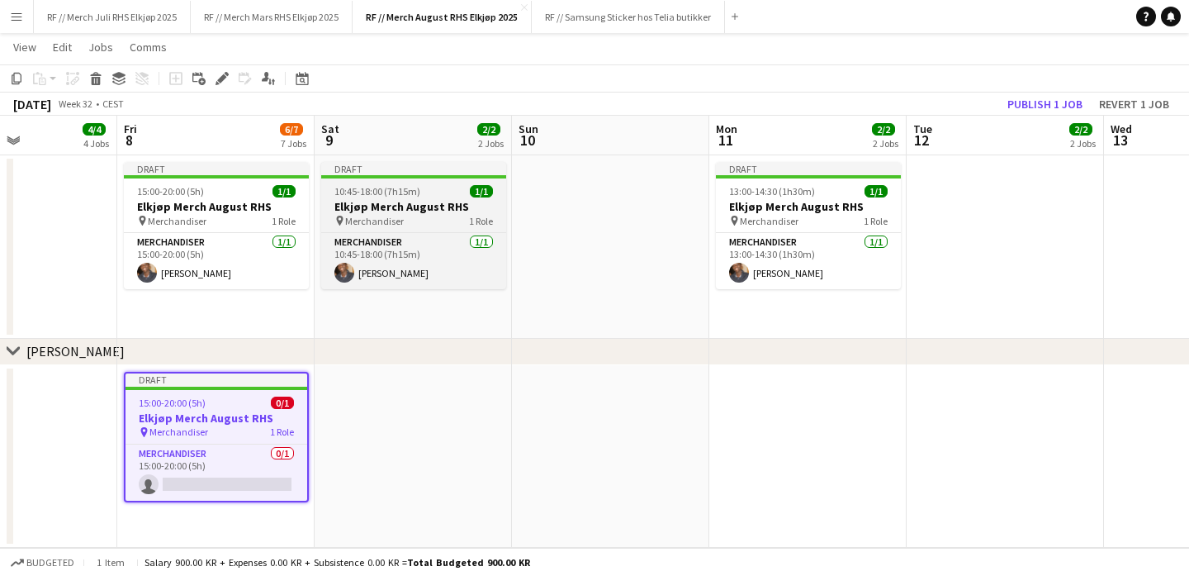
click at [464, 204] on h3 "Elkjøp Merch August RHS" at bounding box center [413, 206] width 185 height 15
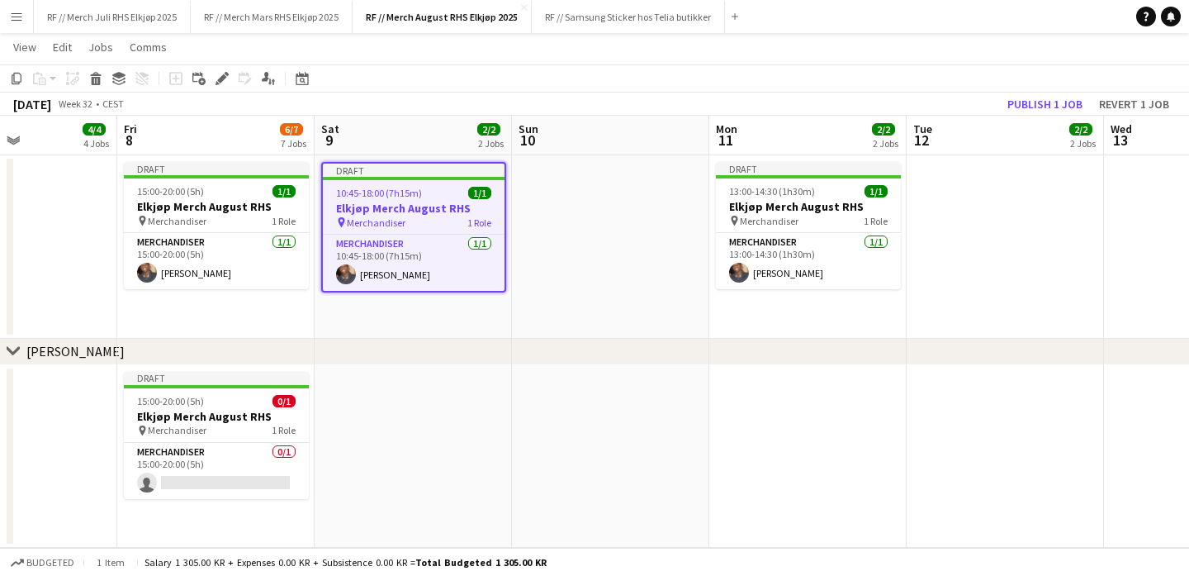
click at [452, 429] on app-date-cell at bounding box center [413, 456] width 197 height 183
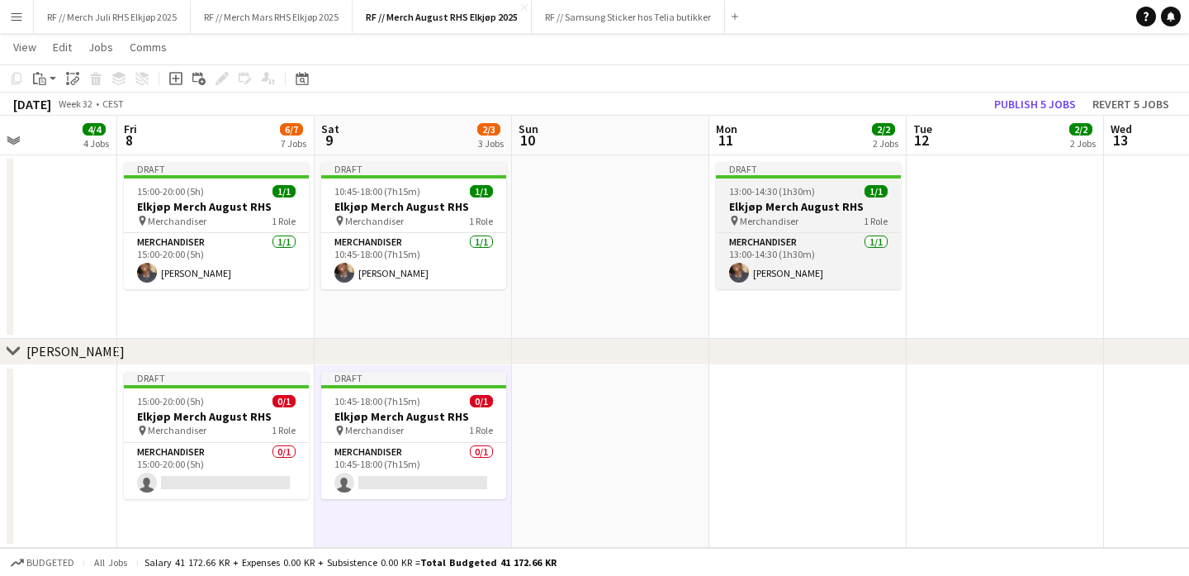
click at [833, 179] on app-job-card "Draft 13:00-14:30 (1h30m) 1/1 Elkjøp Merch August RHS pin Merchandiser 1 Role M…" at bounding box center [808, 225] width 185 height 127
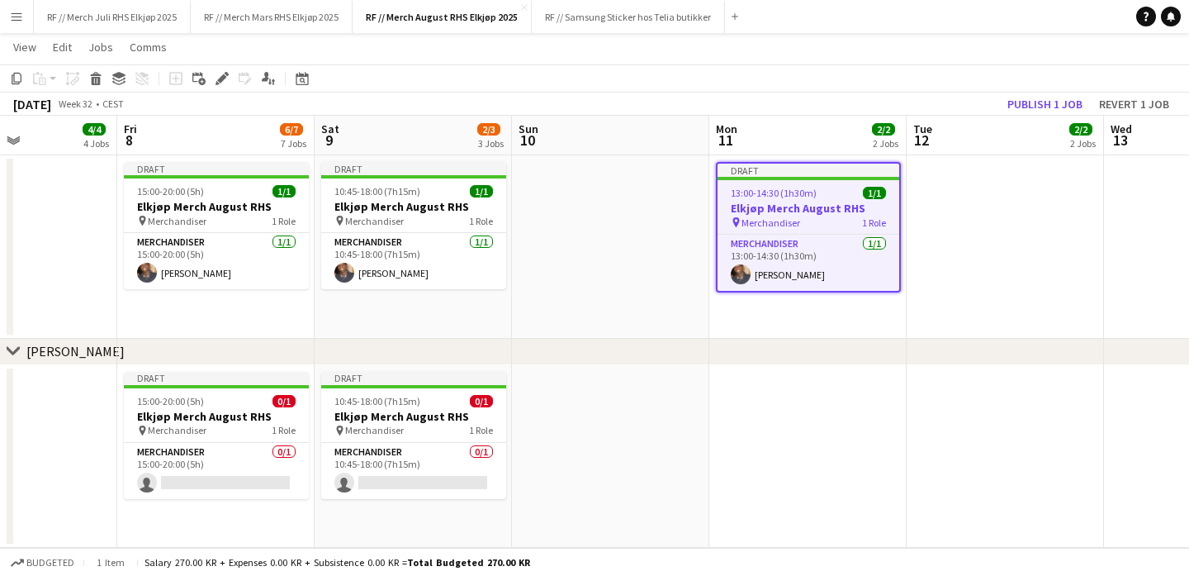
click at [794, 418] on app-date-cell at bounding box center [807, 456] width 197 height 183
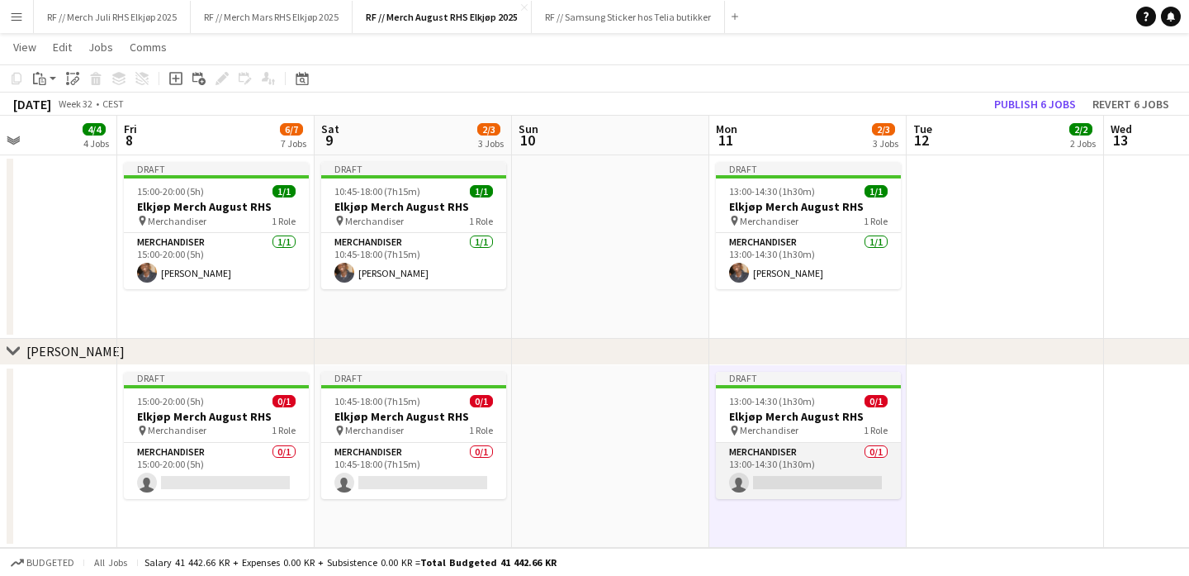
click at [748, 455] on app-card-role "Merchandiser 0/1 13:00-14:30 (1h30m) single-neutral-actions" at bounding box center [808, 471] width 185 height 56
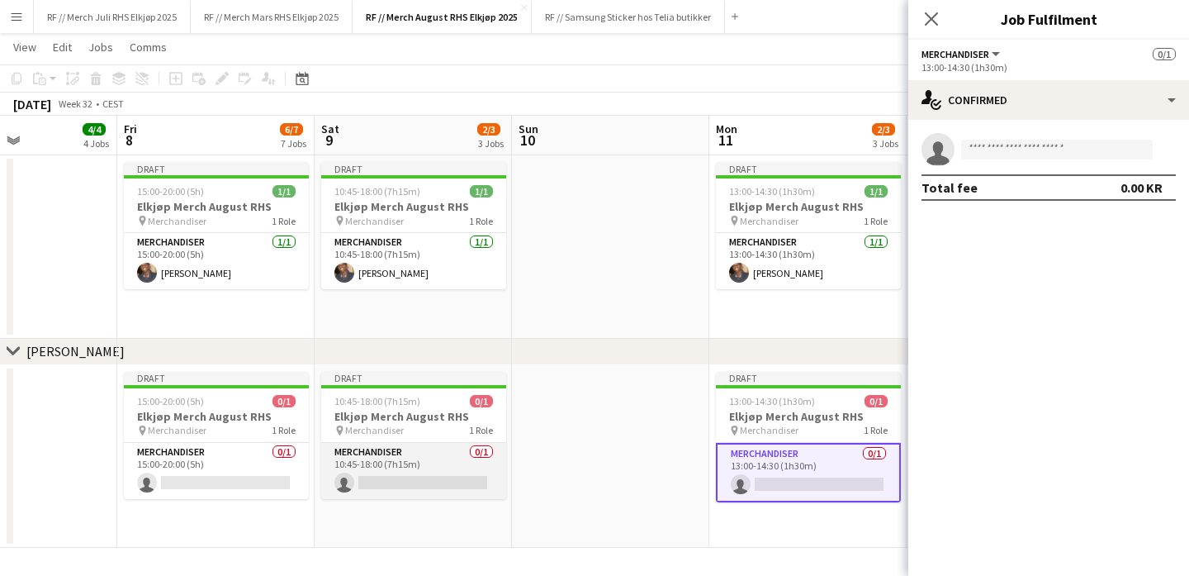
click at [371, 460] on app-card-role "Merchandiser 0/1 10:45-18:00 (7h15m) single-neutral-actions" at bounding box center [413, 471] width 185 height 56
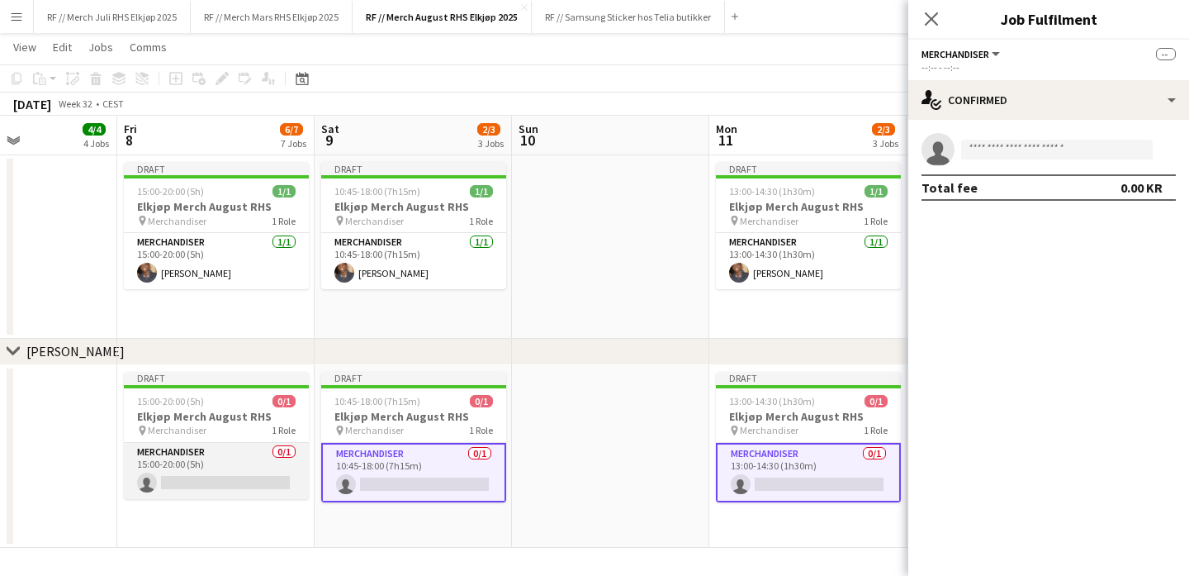
click at [218, 471] on app-card-role "Merchandiser 0/1 15:00-20:00 (5h) single-neutral-actions" at bounding box center [216, 471] width 185 height 56
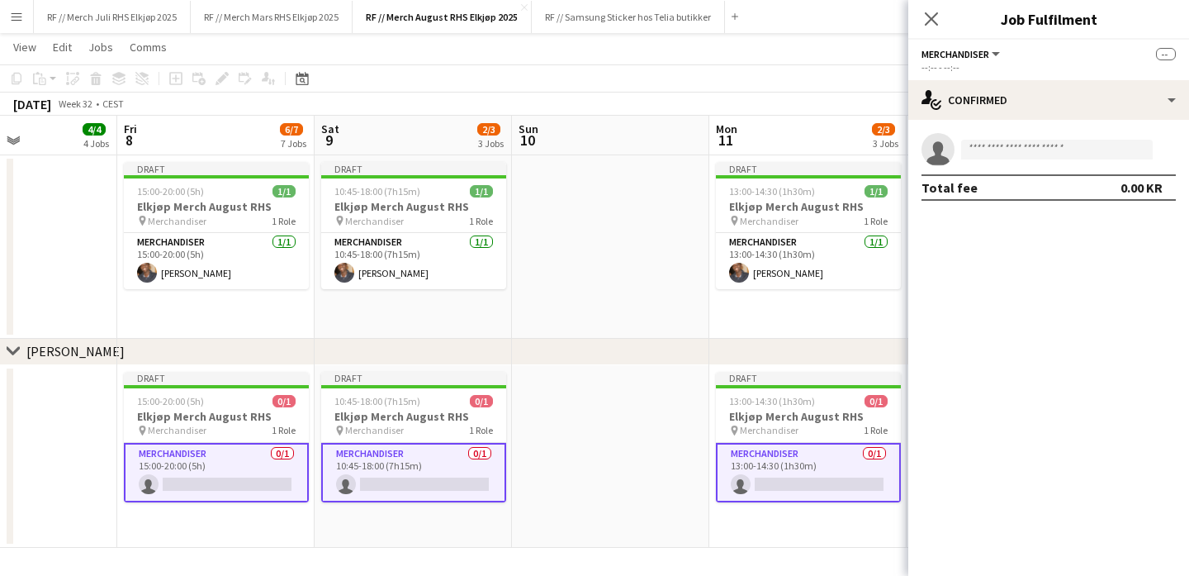
click at [1038, 135] on app-invite-slot "single-neutral-actions" at bounding box center [1048, 149] width 281 height 33
click at [1010, 153] on input at bounding box center [1057, 150] width 192 height 20
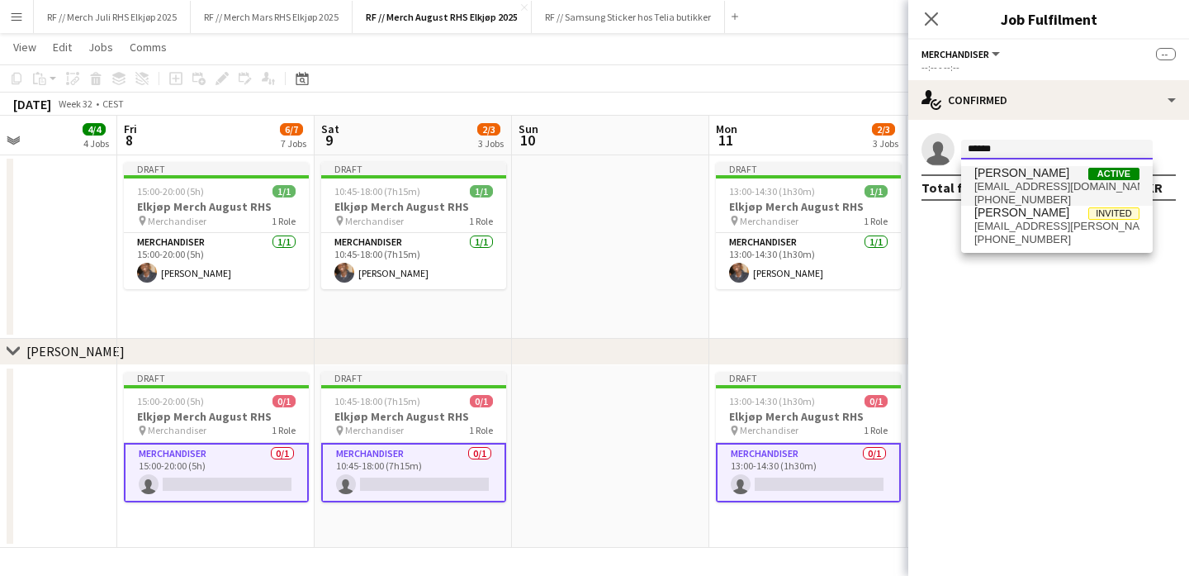
type input "******"
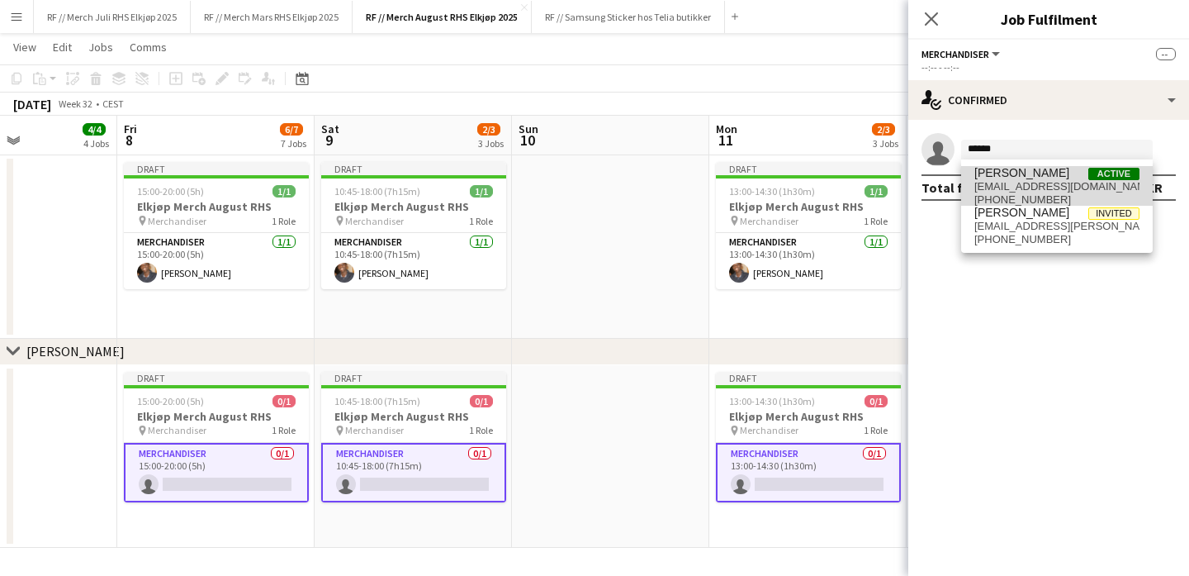
click at [1021, 174] on span "[PERSON_NAME]" at bounding box center [1021, 173] width 95 height 14
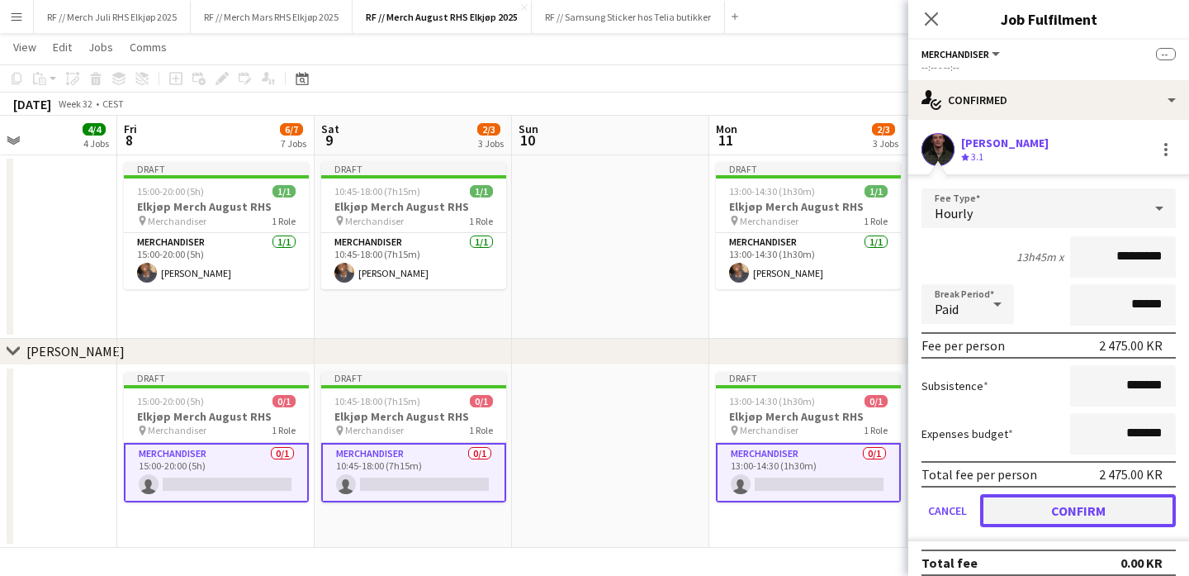
click at [1082, 510] on button "Confirm" at bounding box center [1078, 510] width 196 height 33
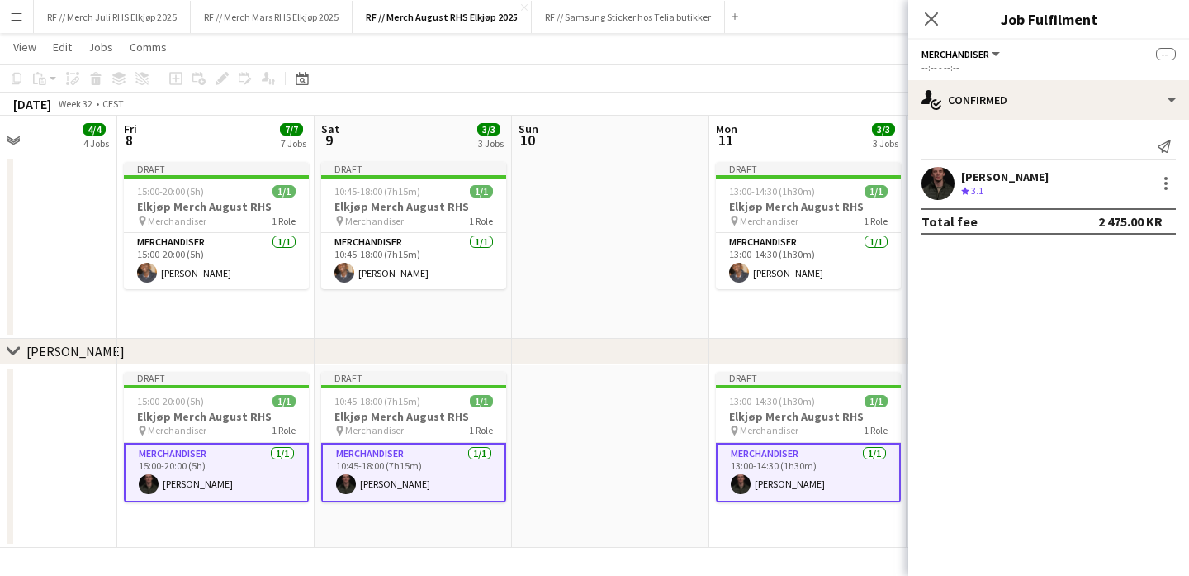
click at [591, 429] on app-date-cell at bounding box center [610, 456] width 197 height 183
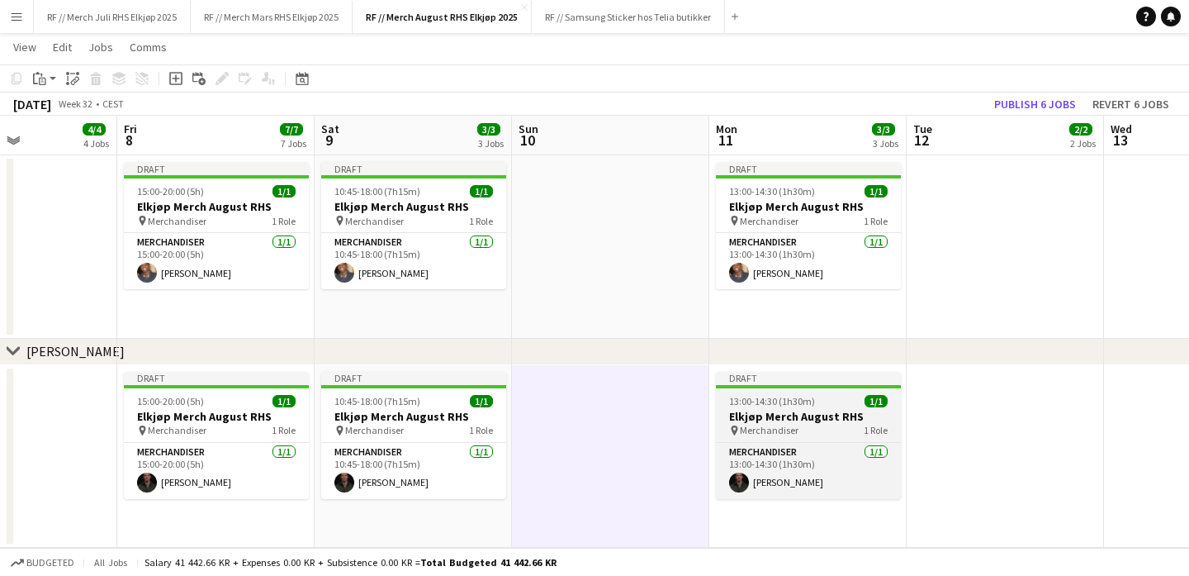
click at [794, 402] on span "13:00-14:30 (1h30m)" at bounding box center [772, 401] width 86 height 12
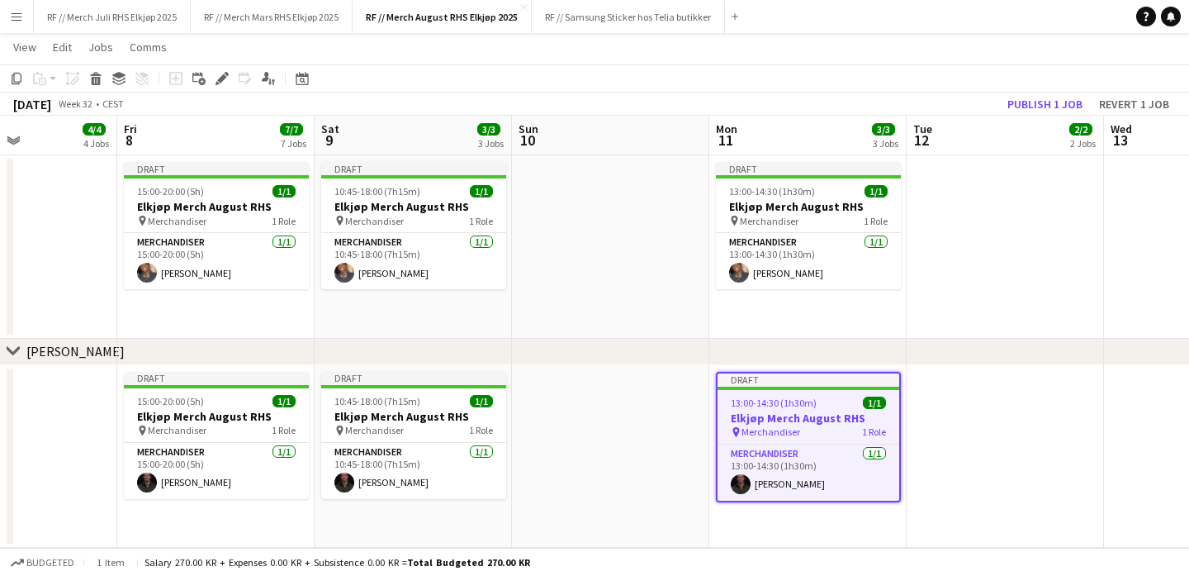
click at [604, 329] on app-date-cell at bounding box center [610, 246] width 197 height 183
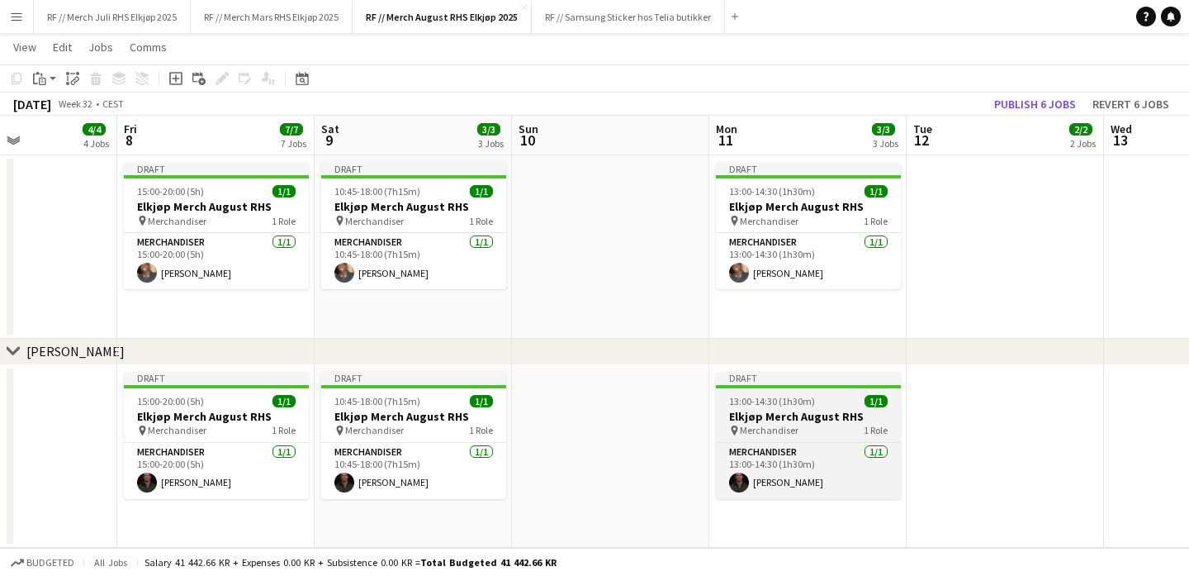
click at [785, 415] on h3 "Elkjøp Merch August RHS" at bounding box center [808, 416] width 185 height 15
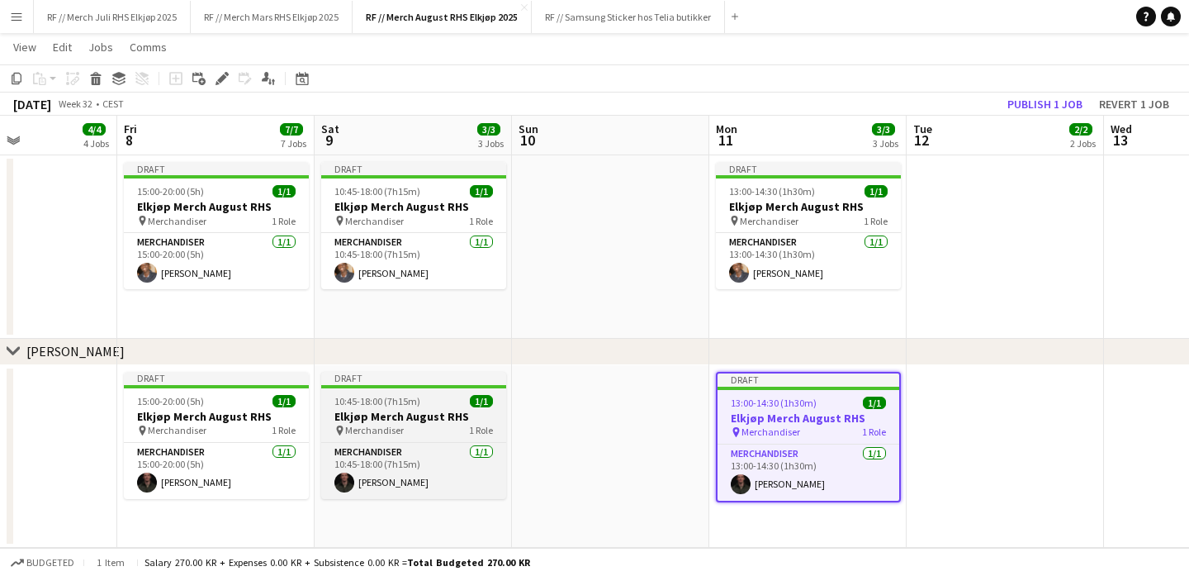
click at [404, 424] on div "pin Merchandiser 1 Role" at bounding box center [413, 430] width 185 height 13
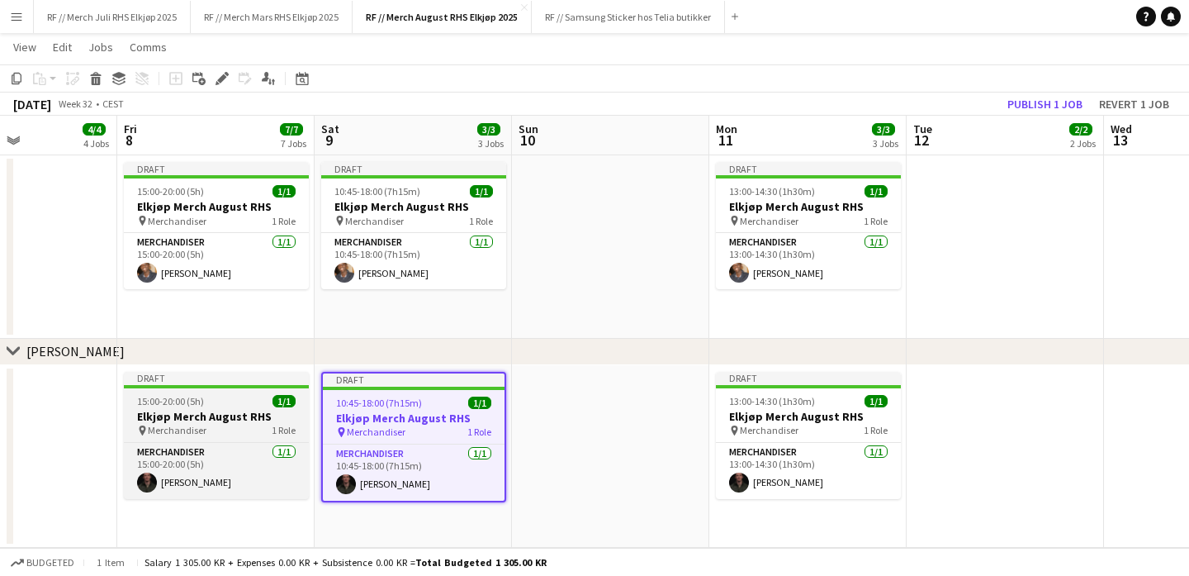
click at [212, 418] on h3 "Elkjøp Merch August RHS" at bounding box center [216, 416] width 185 height 15
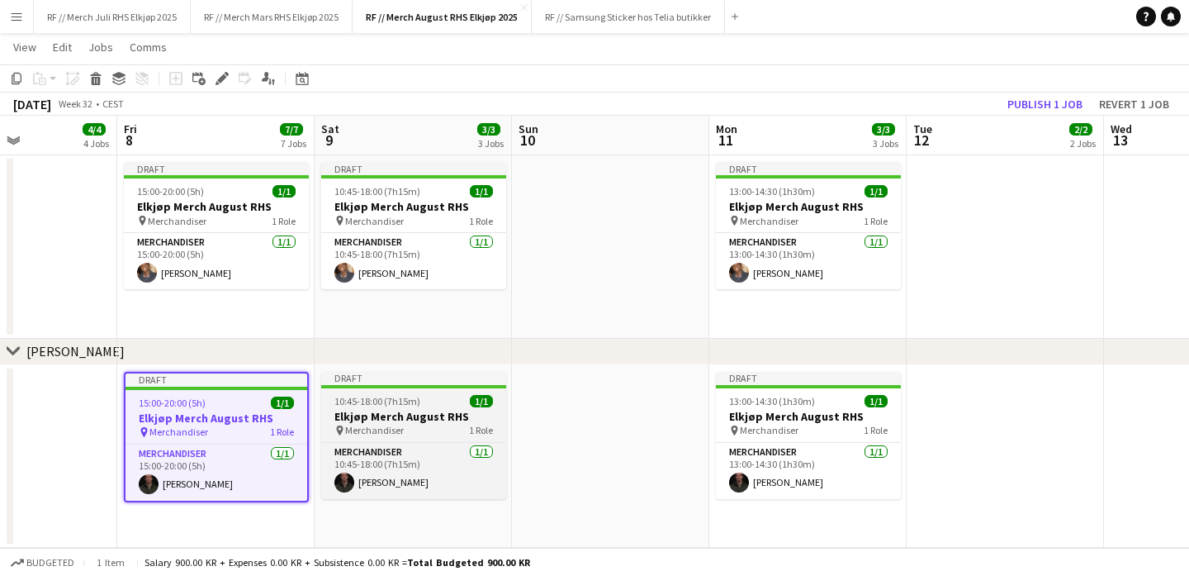
click at [376, 430] on span "Merchandiser" at bounding box center [374, 430] width 59 height 12
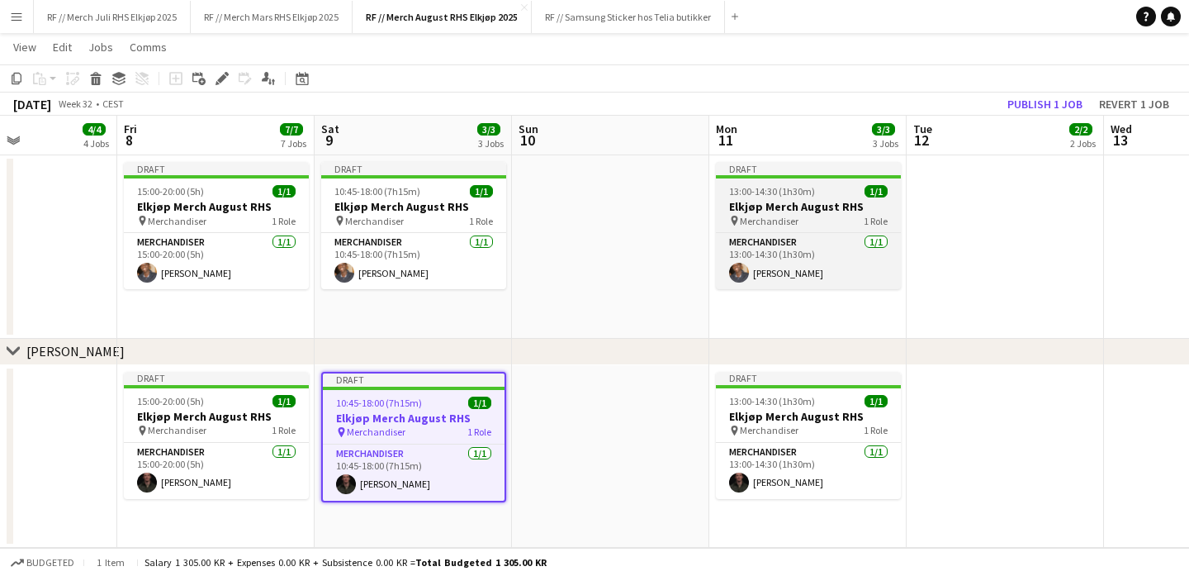
click at [808, 183] on app-job-card "Draft 13:00-14:30 (1h30m) 1/1 Elkjøp Merch August RHS pin Merchandiser 1 Role M…" at bounding box center [808, 225] width 185 height 127
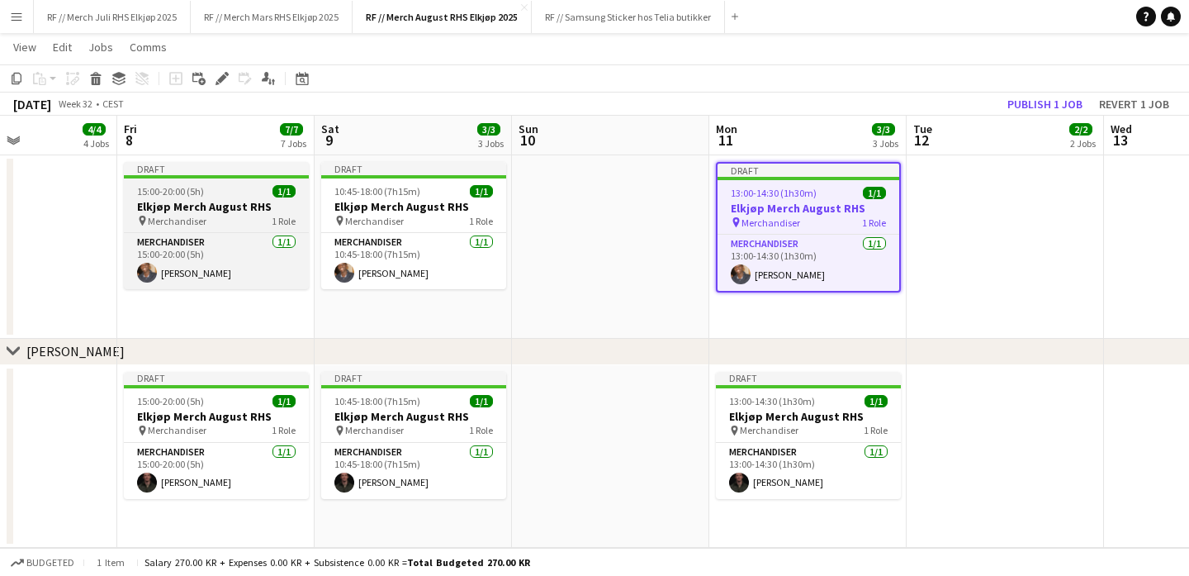
click at [231, 199] on h3 "Elkjøp Merch August RHS" at bounding box center [216, 206] width 185 height 15
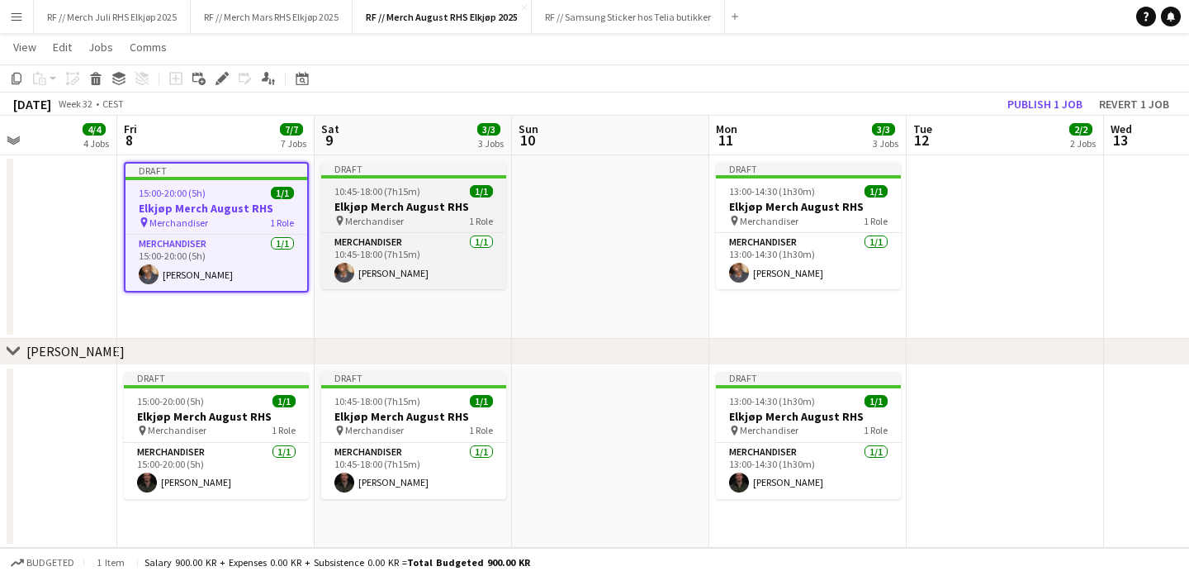
click at [407, 204] on h3 "Elkjøp Merch August RHS" at bounding box center [413, 206] width 185 height 15
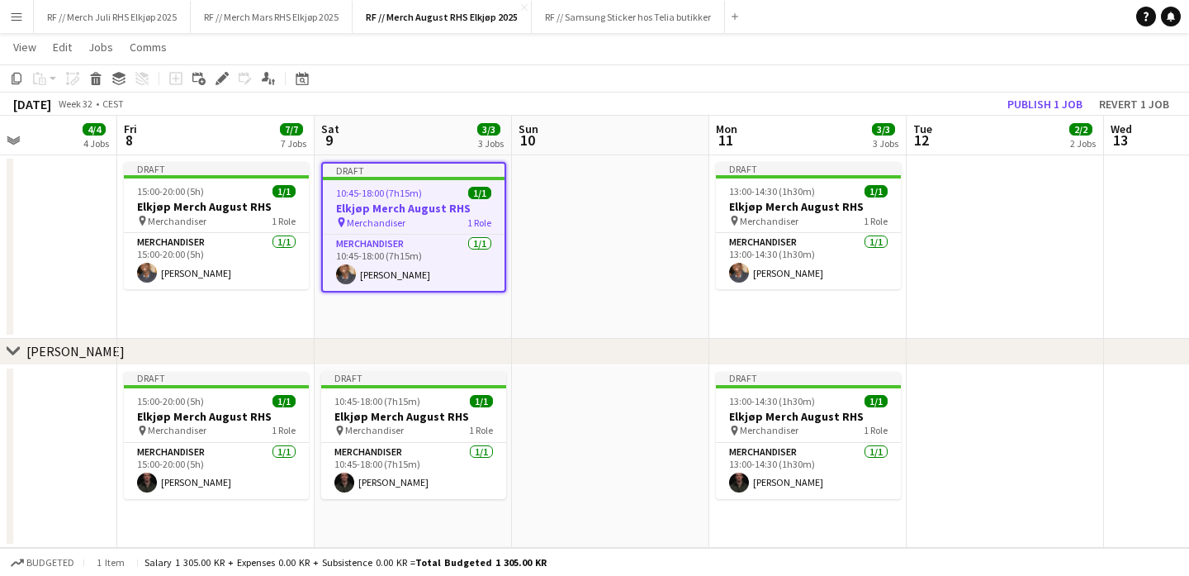
click at [670, 271] on app-date-cell at bounding box center [610, 246] width 197 height 183
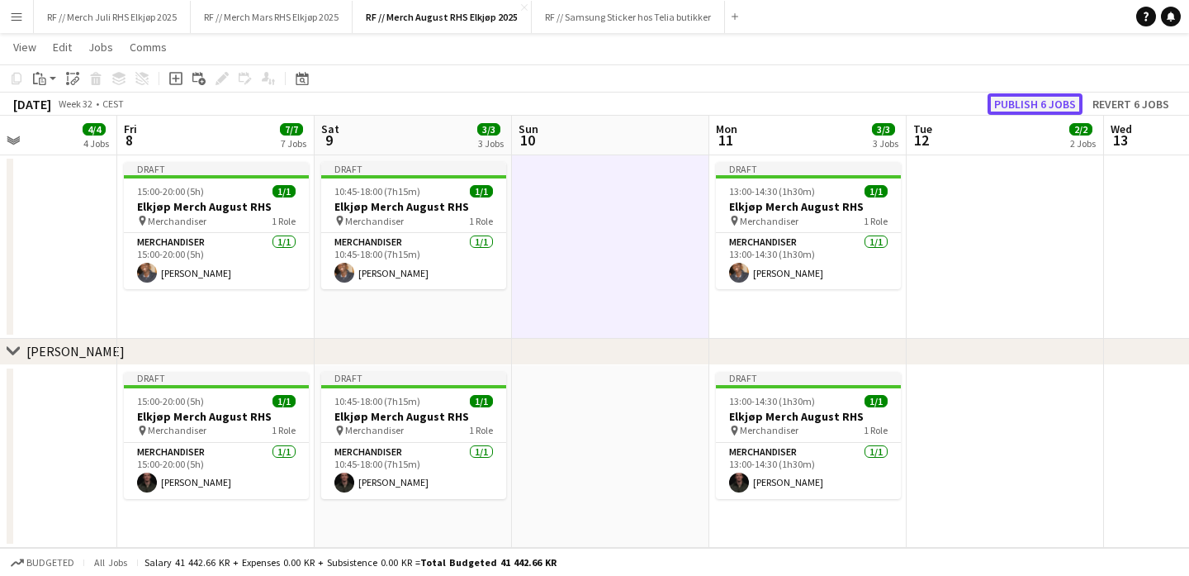
click at [1037, 100] on button "Publish 6 jobs" at bounding box center [1035, 103] width 95 height 21
